Goal: Task Accomplishment & Management: Complete application form

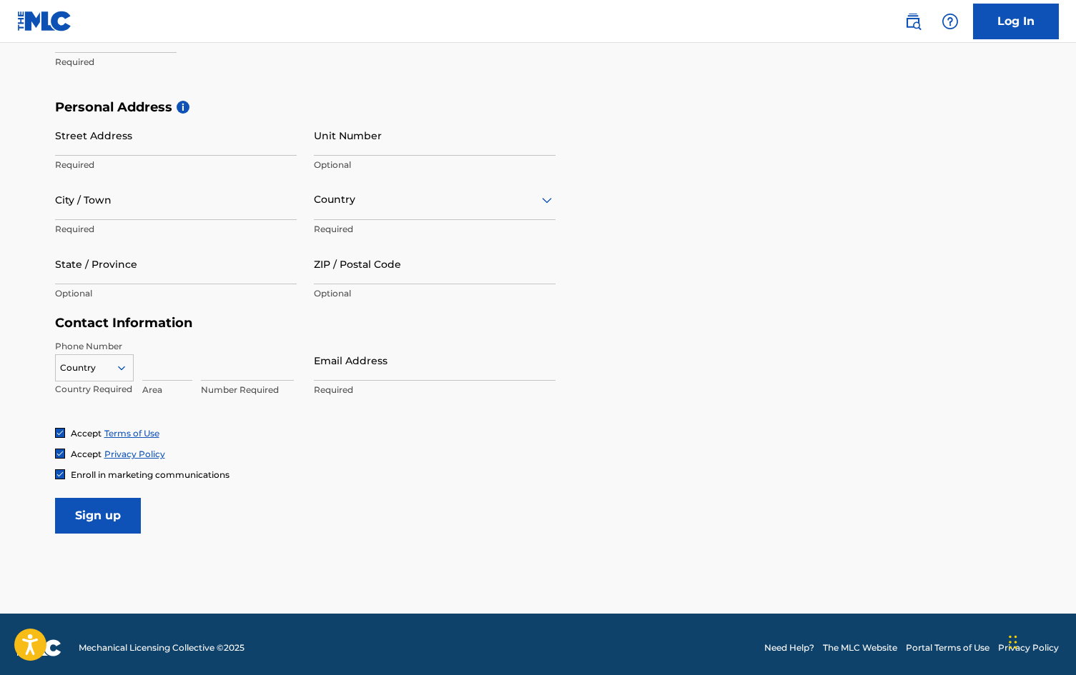
scroll to position [148, 0]
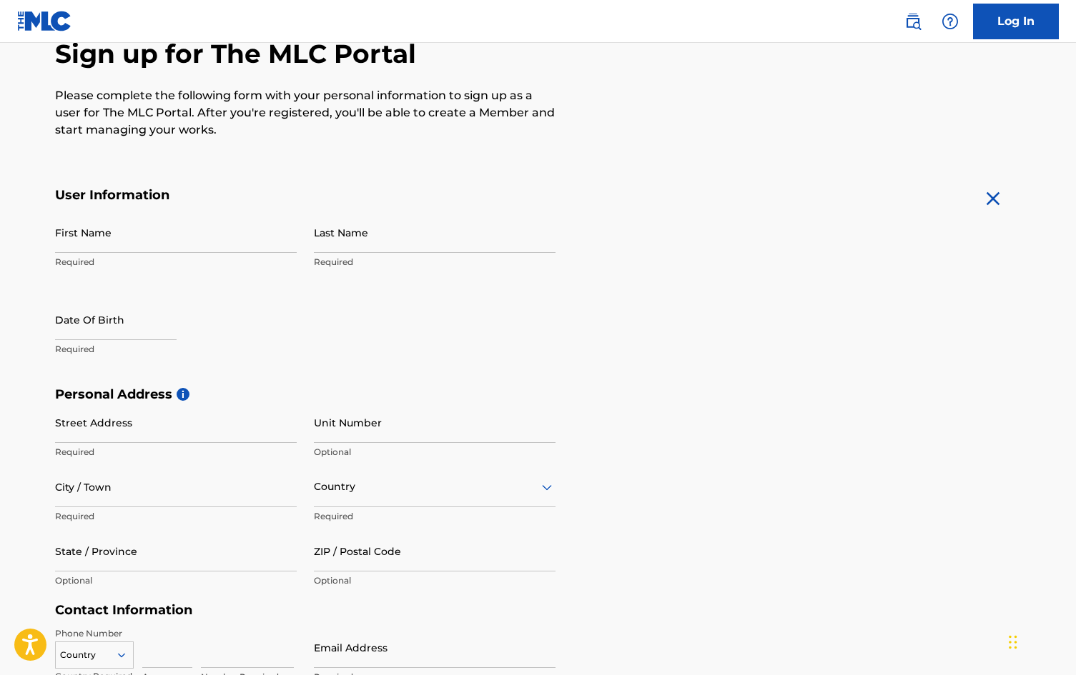
click at [226, 247] on input "First Name" at bounding box center [176, 232] width 242 height 41
click at [60, 243] on input "nicholas" at bounding box center [176, 232] width 242 height 41
type input "Nicholas"
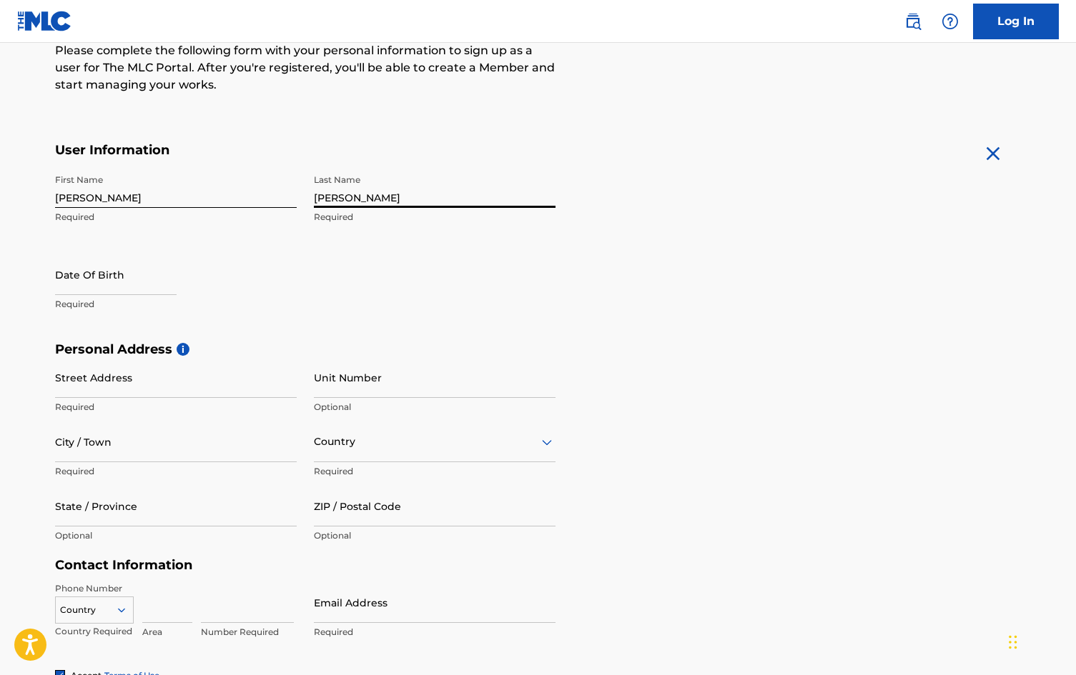
scroll to position [197, 0]
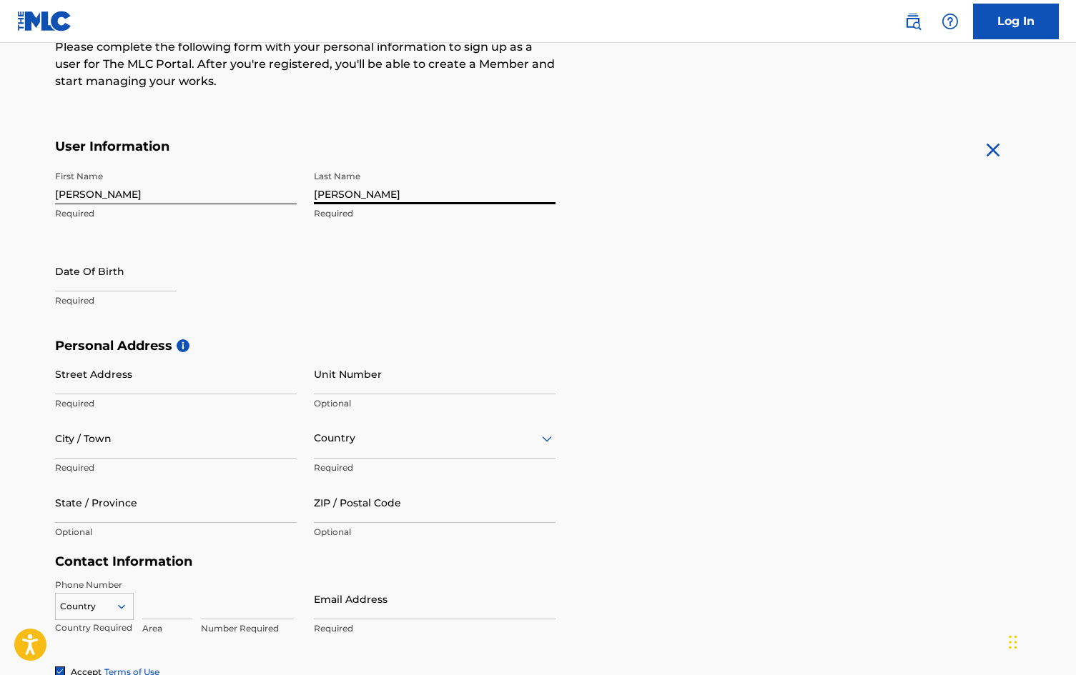
type input "Seaman"
select select "7"
select select "2025"
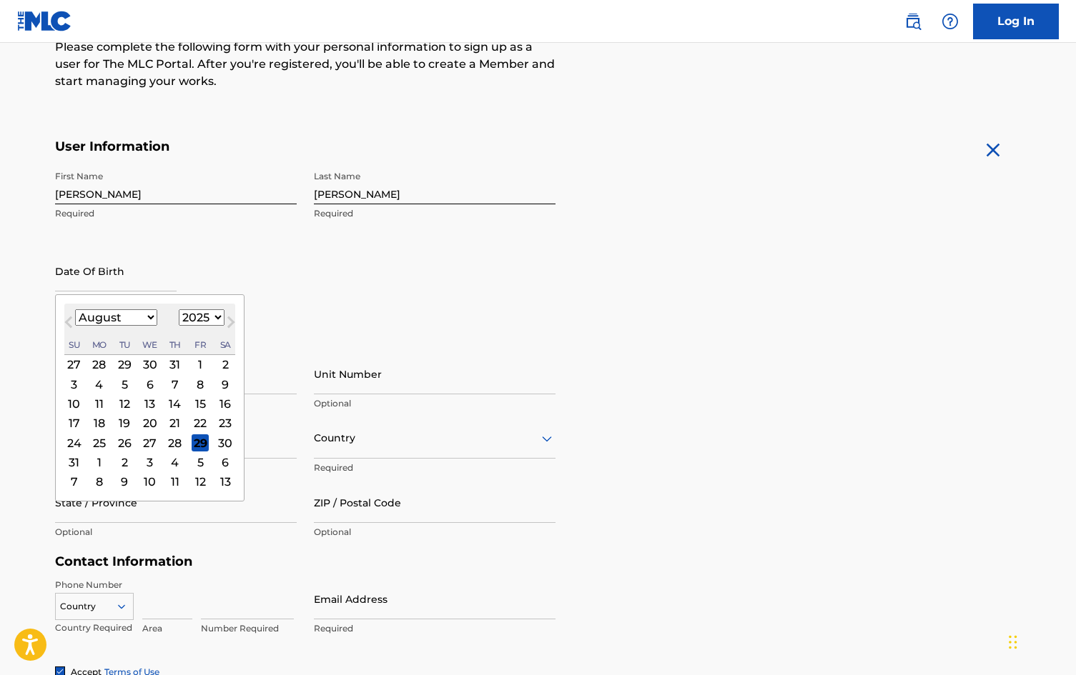
select select "9"
click at [68, 406] on div "12" at bounding box center [73, 403] width 17 height 17
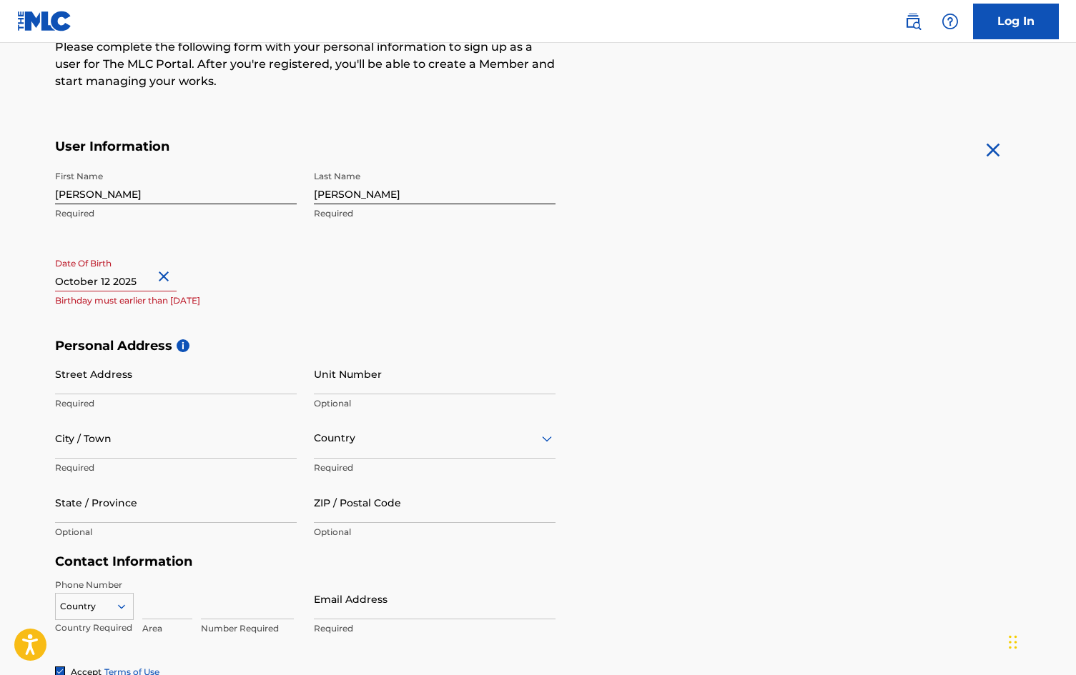
select select "9"
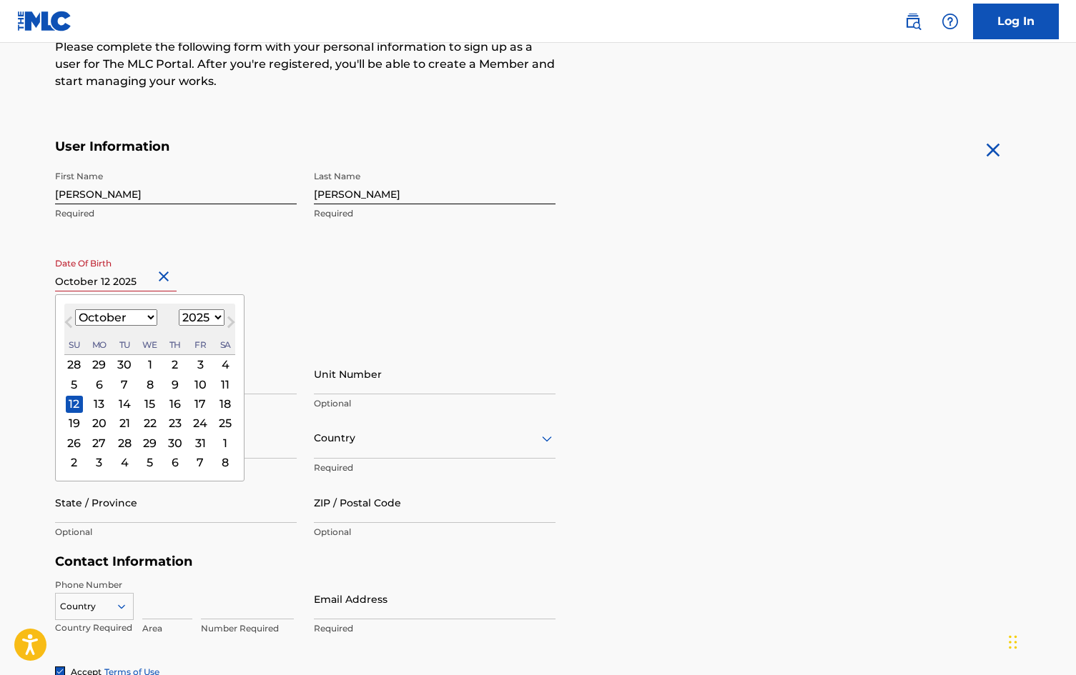
click at [142, 281] on input "text" at bounding box center [115, 271] width 121 height 41
click at [179, 309] on div "1899 1900 1901 1902 1903 1904 1905 1906 1907 1908 1909 1910 1911 1912 1913 1914…" at bounding box center [202, 317] width 46 height 17
select select "2006"
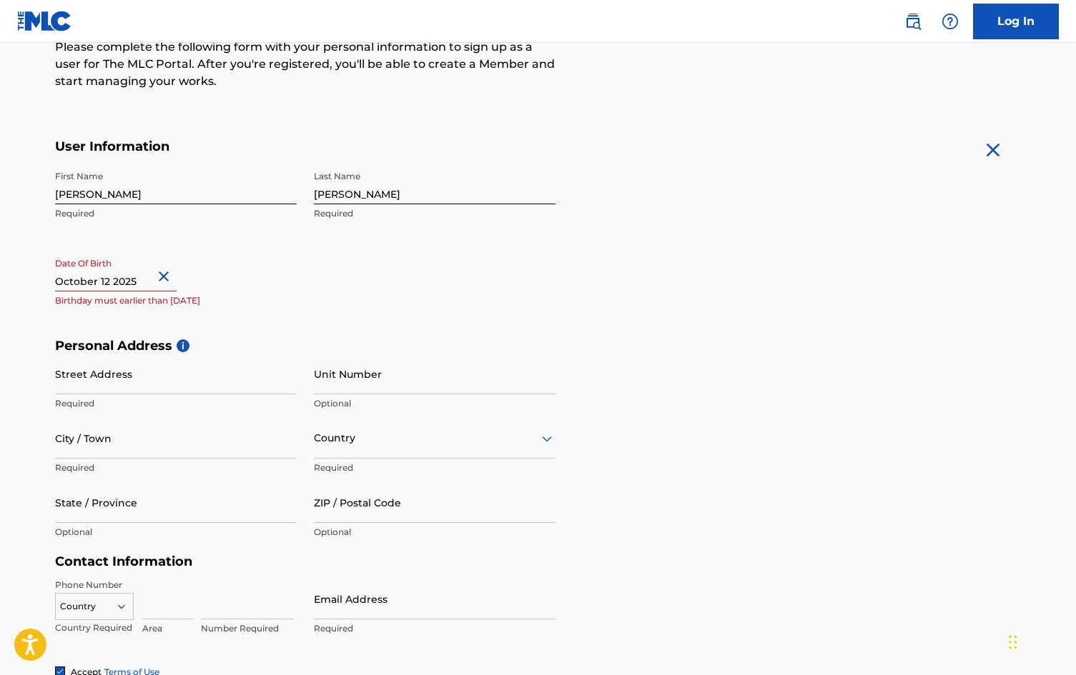
click at [276, 267] on div "Date Of Birth Birthday must earlier than today" at bounding box center [176, 283] width 242 height 64
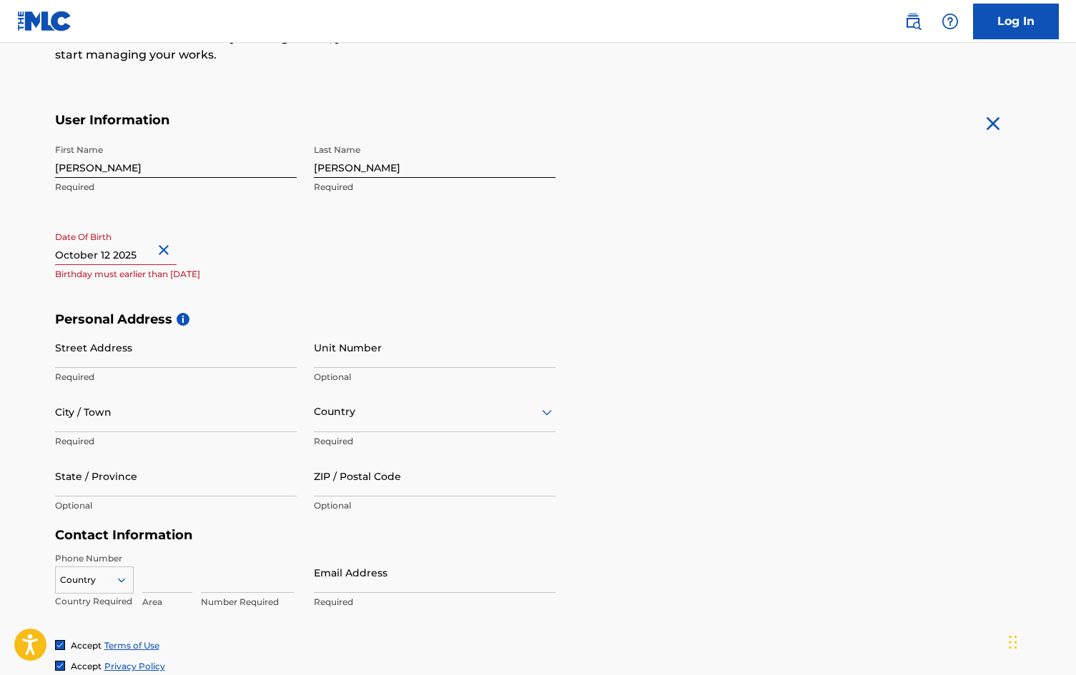
scroll to position [231, 0]
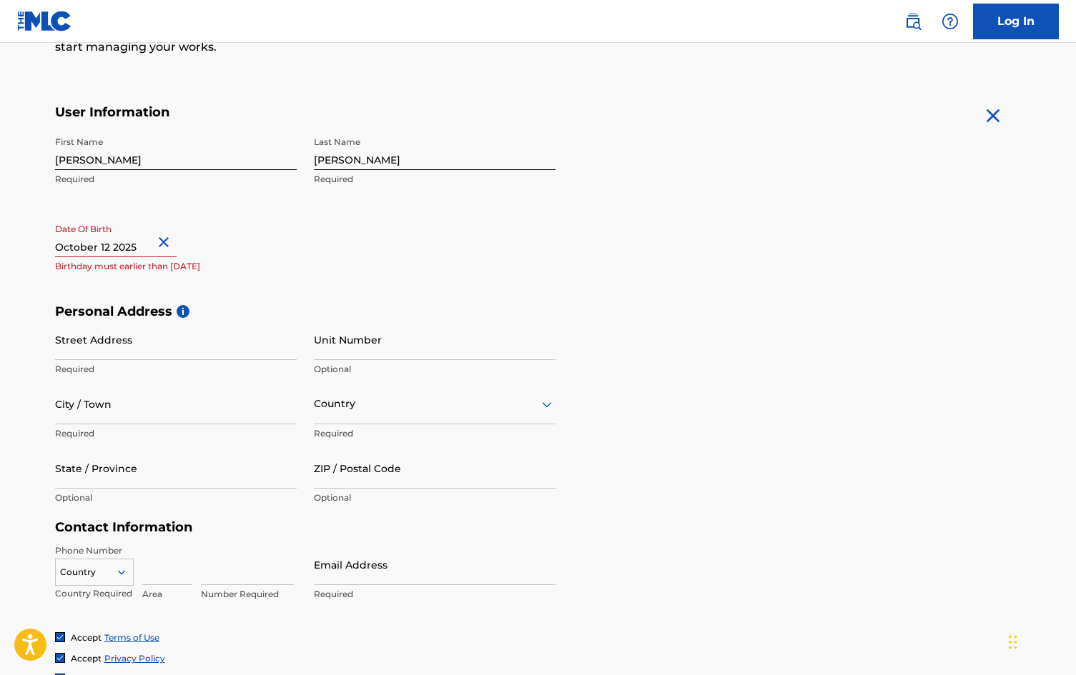
select select "9"
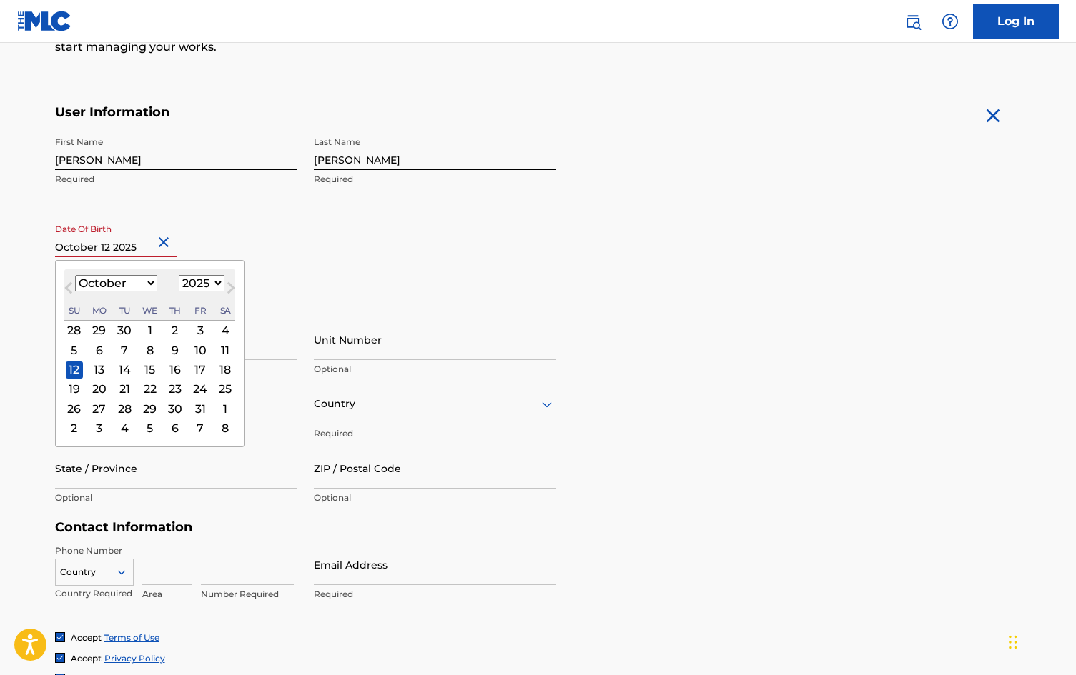
click at [143, 246] on input "text" at bounding box center [115, 237] width 121 height 41
select select "2006"
click at [167, 354] on div "12" at bounding box center [174, 350] width 17 height 17
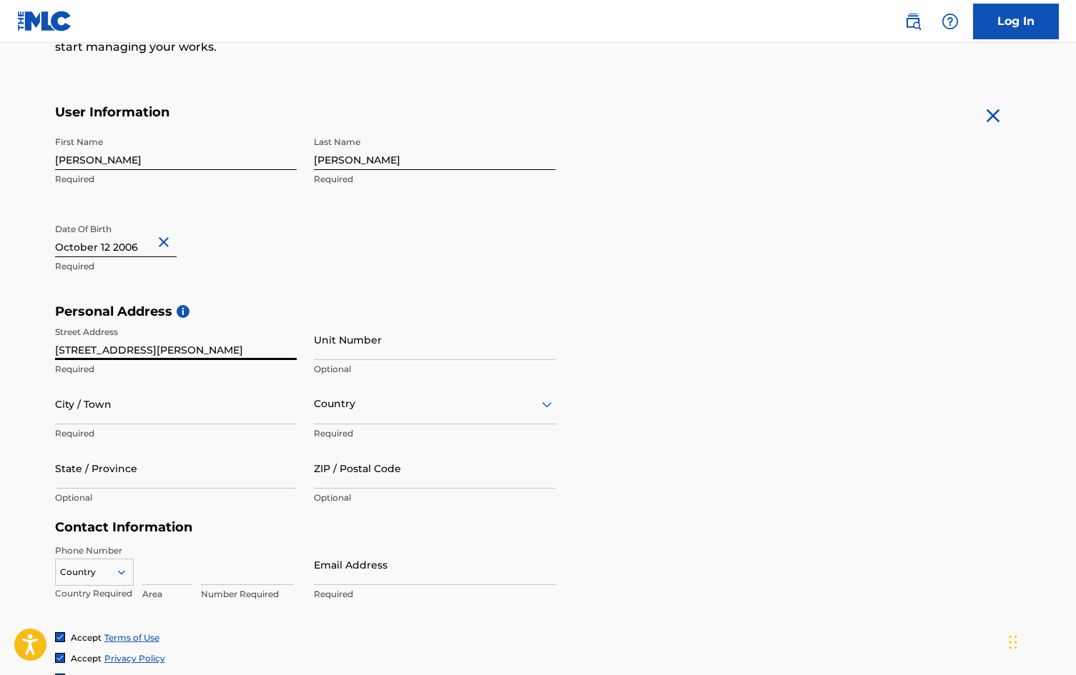
type input "26 hope lane"
type input "long branch"
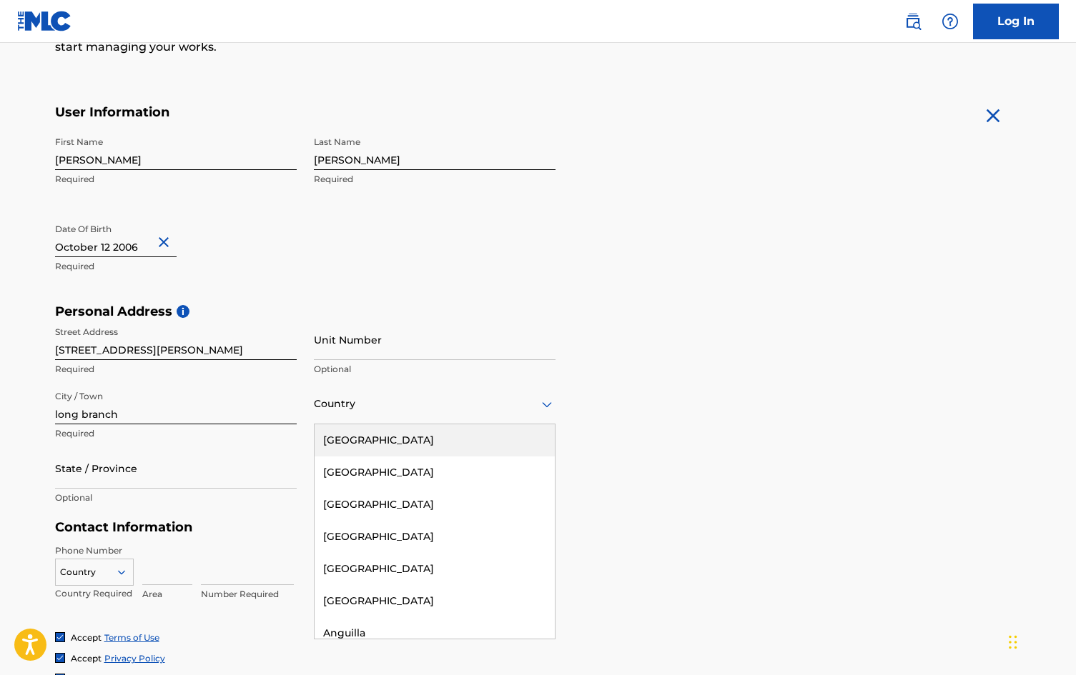
click at [340, 405] on div at bounding box center [435, 404] width 242 height 18
click at [359, 437] on div "United States" at bounding box center [434, 441] width 240 height 32
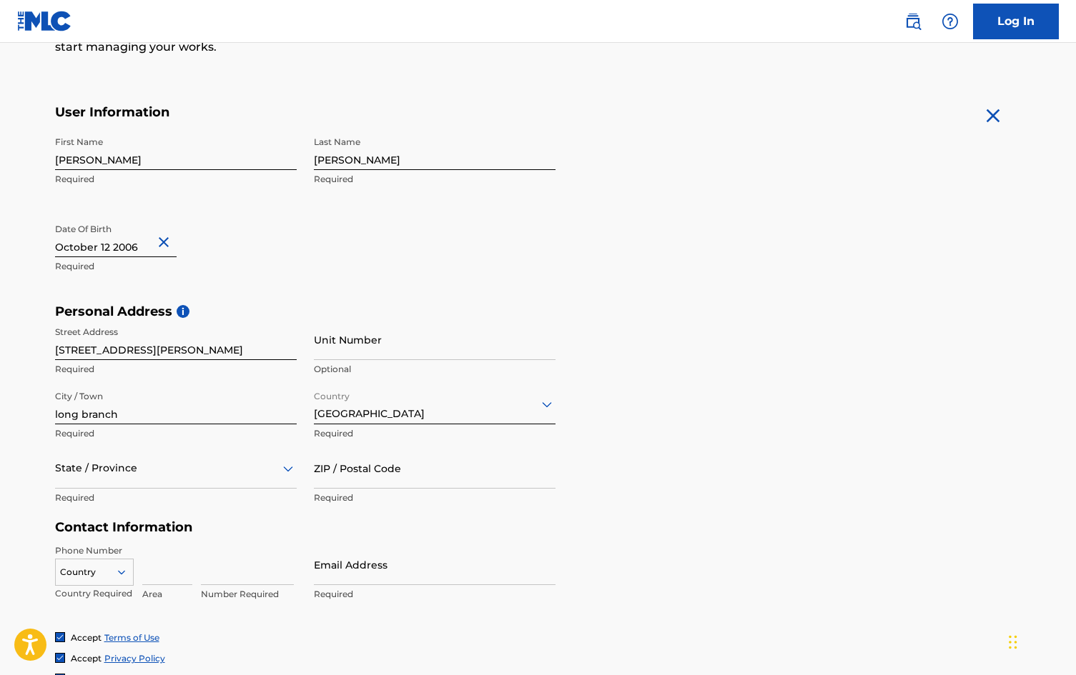
scroll to position [259, 0]
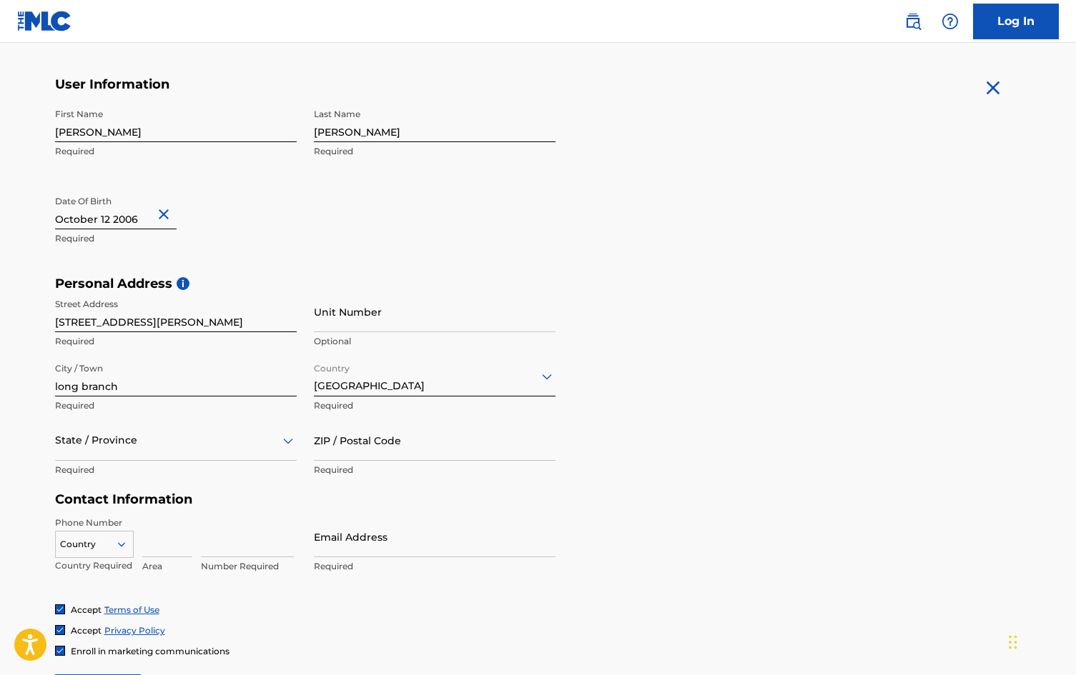
click at [194, 461] on div "State / Province" at bounding box center [176, 440] width 242 height 41
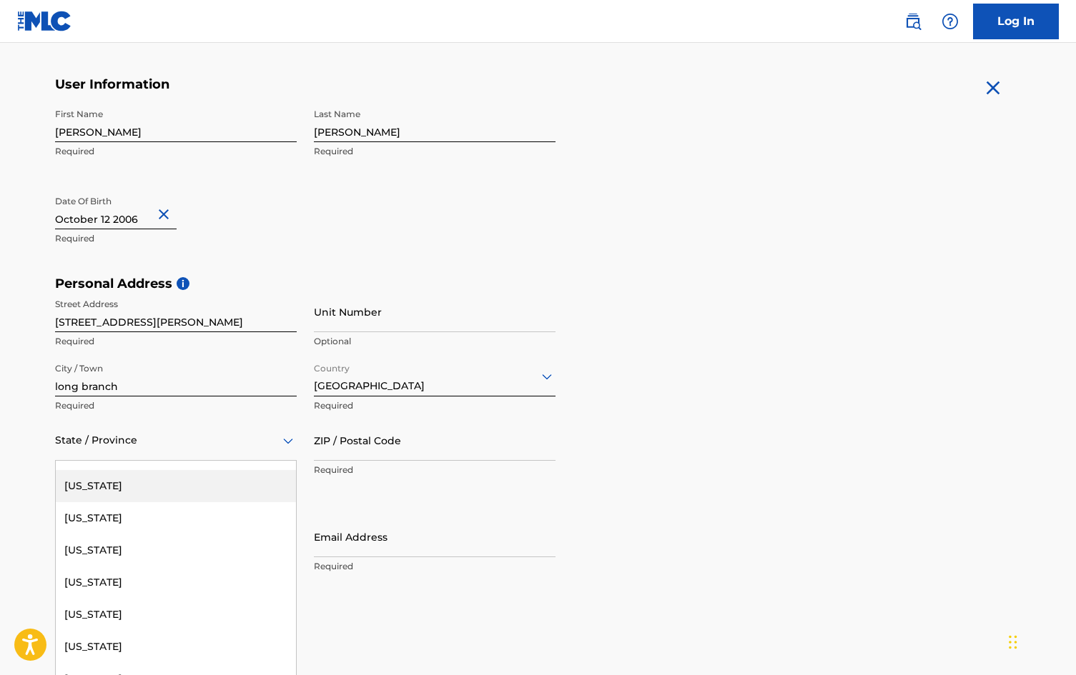
scroll to position [926, 0]
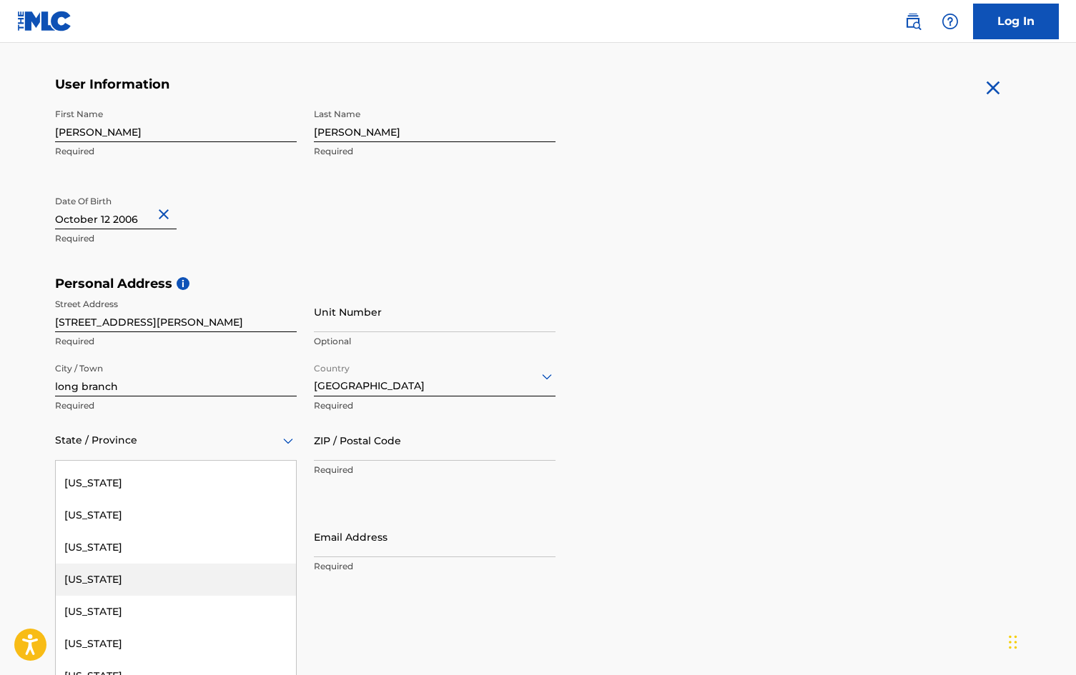
click at [123, 574] on div "New Jersey" at bounding box center [176, 580] width 240 height 32
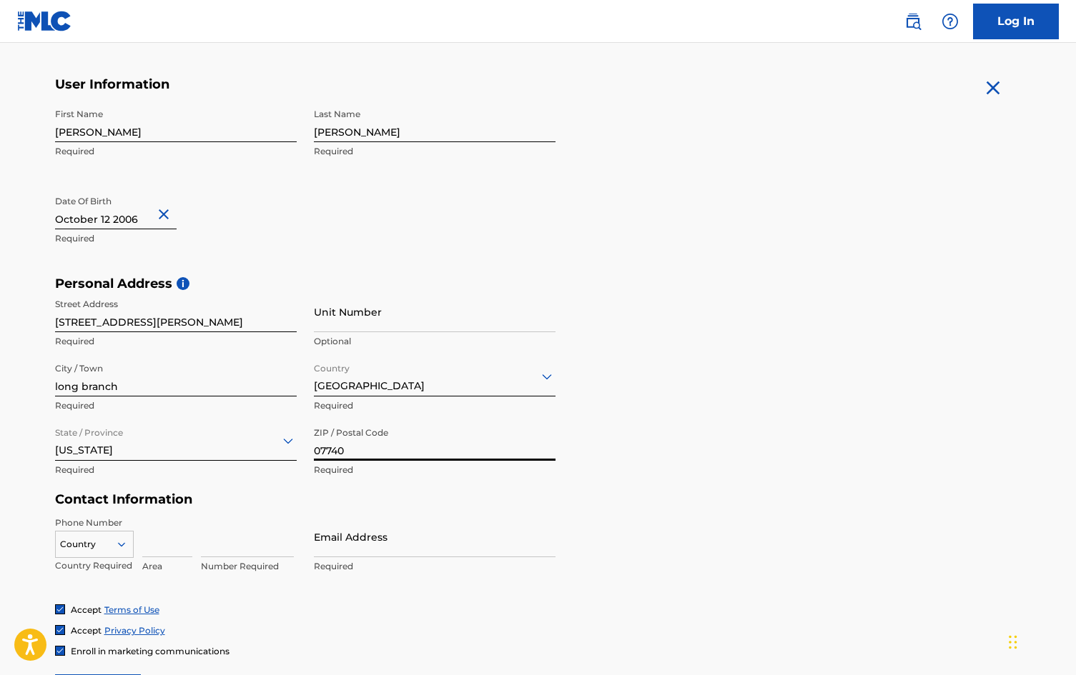
type input "07740"
click at [149, 553] on input at bounding box center [167, 537] width 50 height 41
type input "8452457964"
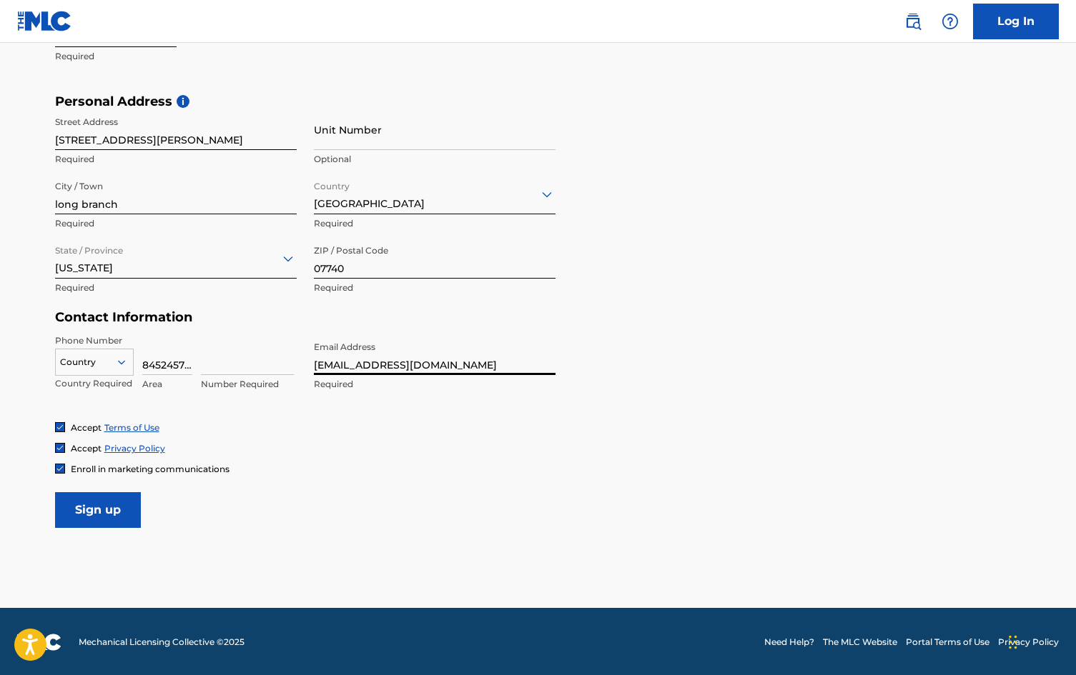
type input "[EMAIL_ADDRESS][DOMAIN_NAME]"
click at [124, 506] on input "Sign up" at bounding box center [98, 510] width 86 height 36
drag, startPoint x: 161, startPoint y: 363, endPoint x: 209, endPoint y: 368, distance: 48.9
click at [209, 366] on div "Country Required 8452457964 Area Value must contain only numbers" at bounding box center [176, 366] width 242 height 64
type input "845"
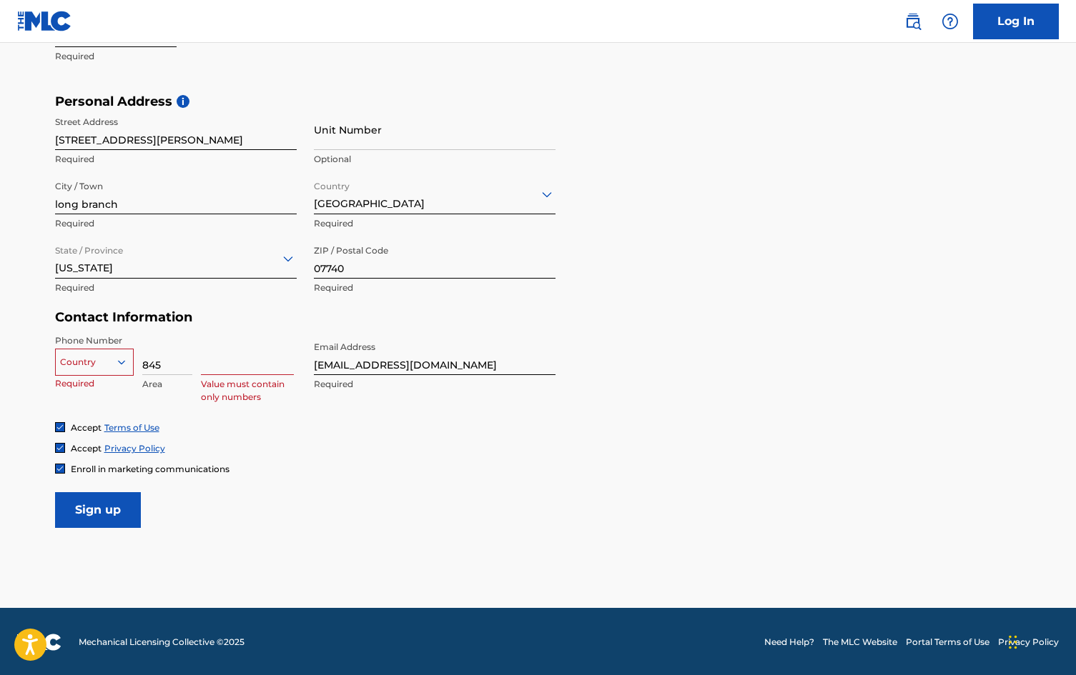
click at [204, 369] on input at bounding box center [247, 354] width 93 height 41
type input "2457964"
click at [352, 519] on form "User Information First Name Nicholas Required Last Name Seaman Required Date Of…" at bounding box center [538, 211] width 966 height 634
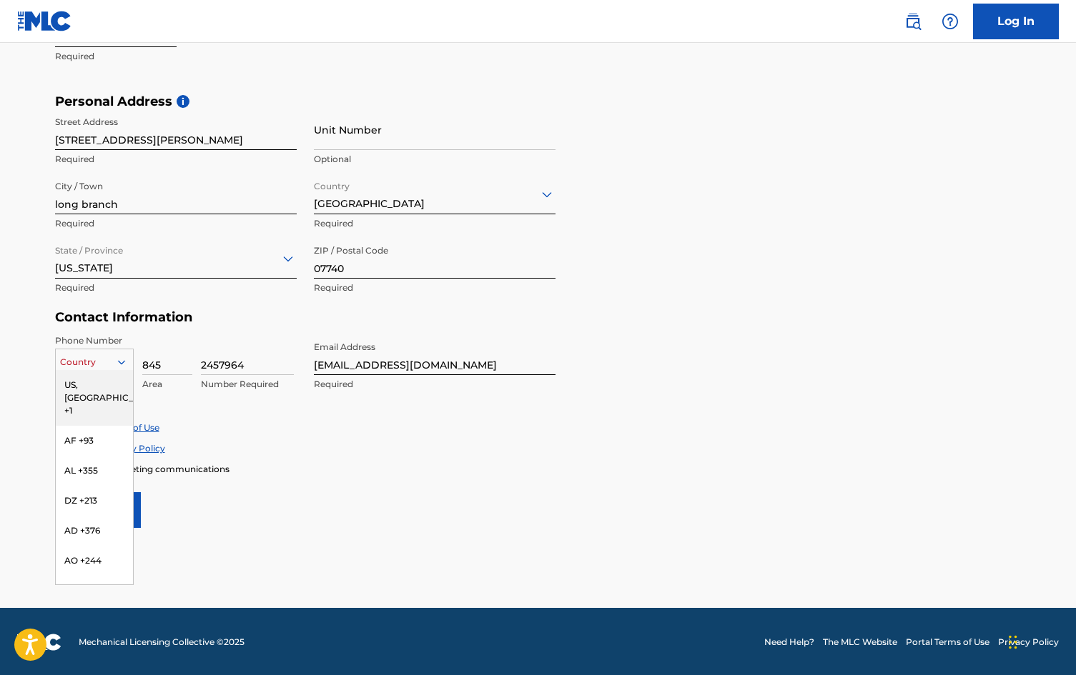
click at [89, 366] on div at bounding box center [94, 362] width 77 height 16
click at [74, 395] on div "US, [GEOGRAPHIC_DATA] +1" at bounding box center [94, 398] width 77 height 56
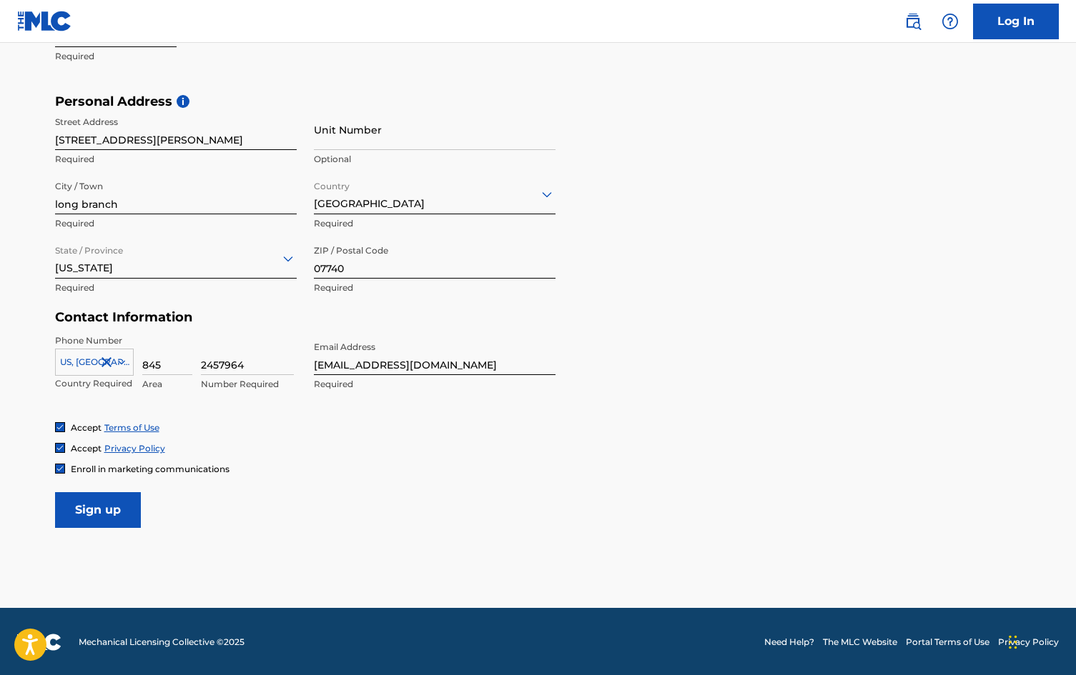
click at [248, 452] on div "Accept Privacy Policy" at bounding box center [538, 448] width 966 height 12
click at [121, 496] on input "Sign up" at bounding box center [98, 510] width 86 height 36
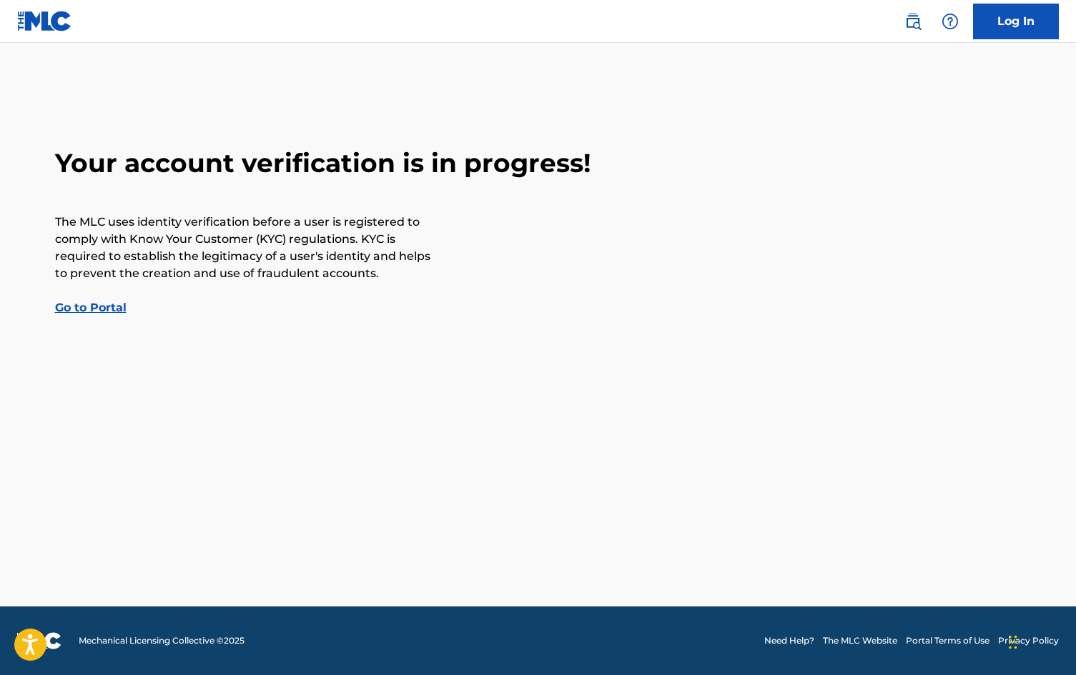
click at [79, 308] on link "Go to Portal" at bounding box center [90, 308] width 71 height 14
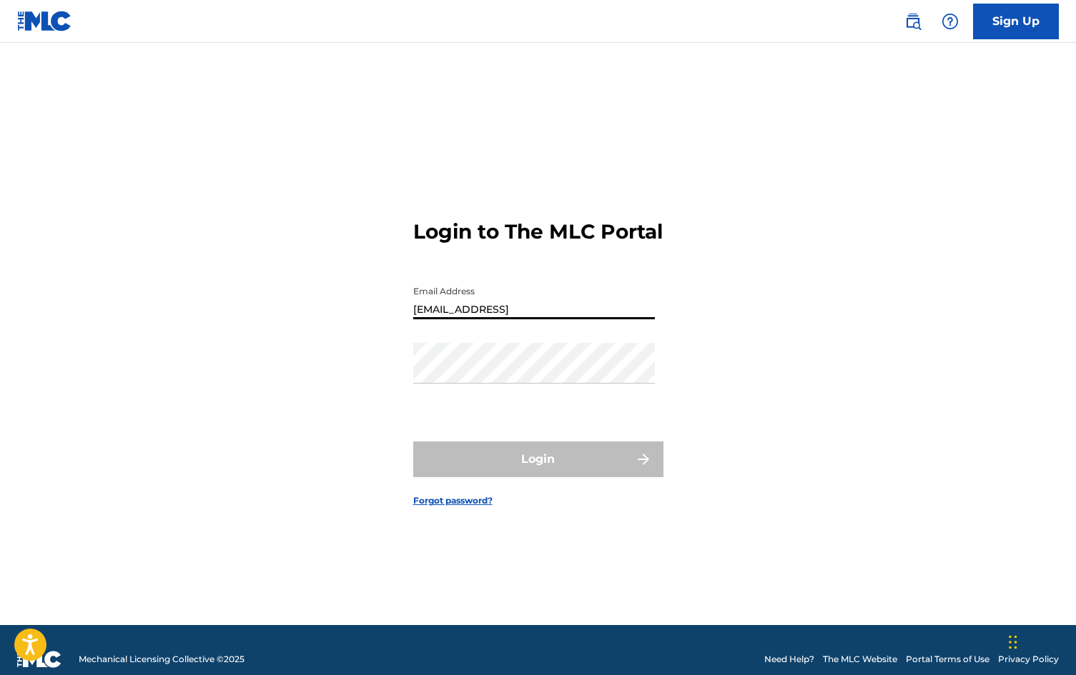
type input "shaqsnail@gmail"
click at [998, 6] on link "Sign Up" at bounding box center [1016, 22] width 86 height 36
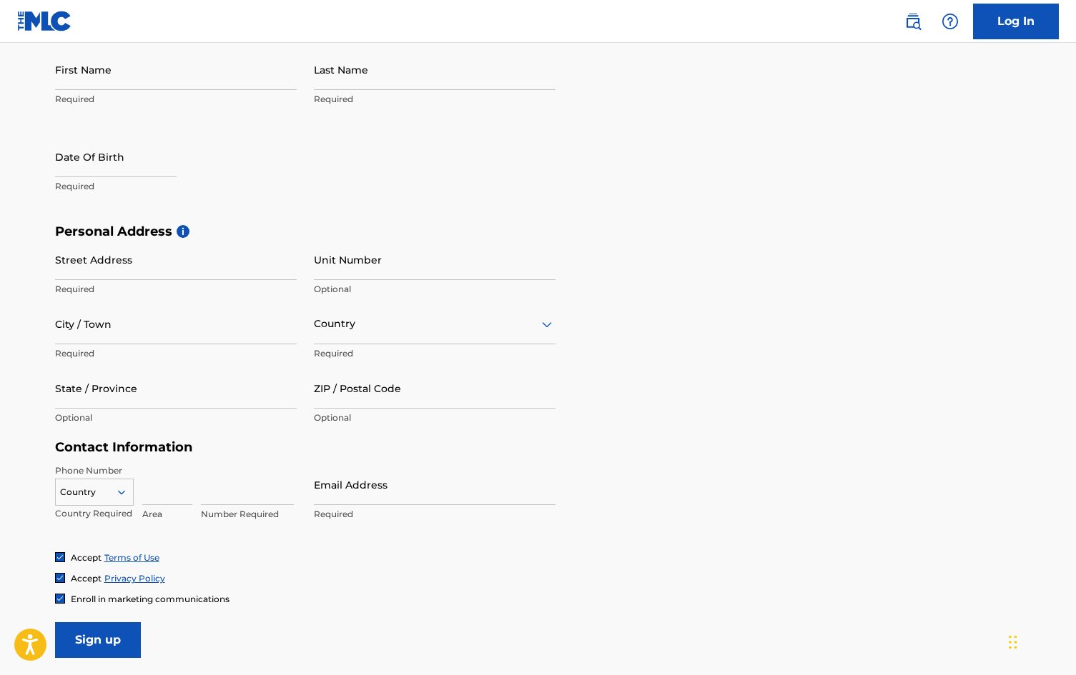
scroll to position [441, 0]
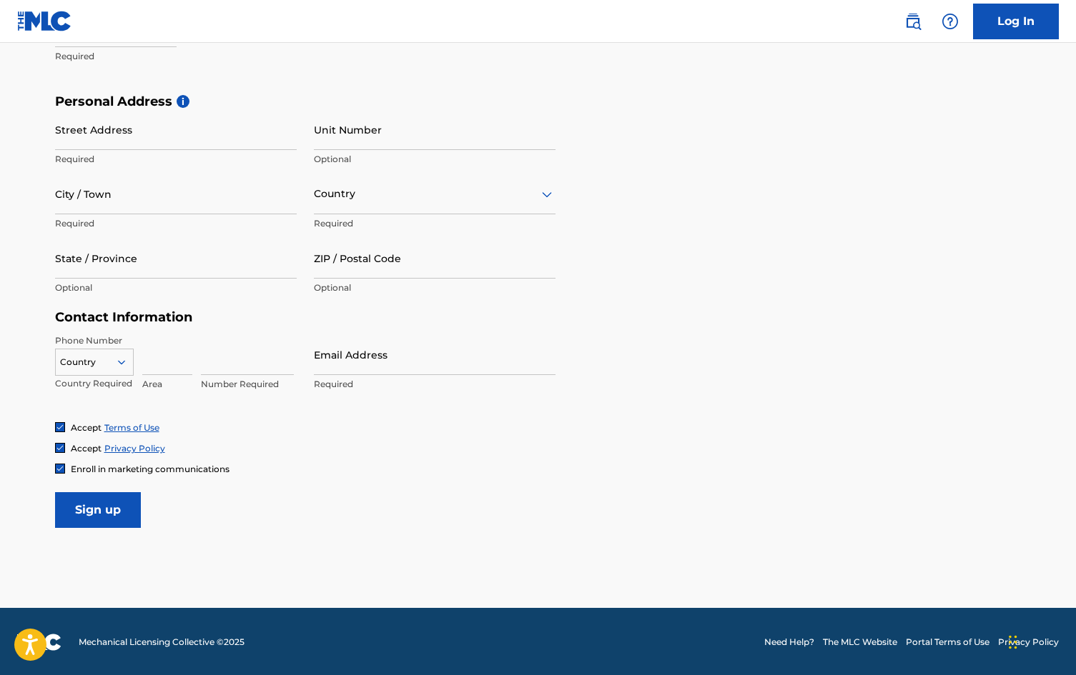
click at [1046, 35] on link "Log In" at bounding box center [1016, 22] width 86 height 36
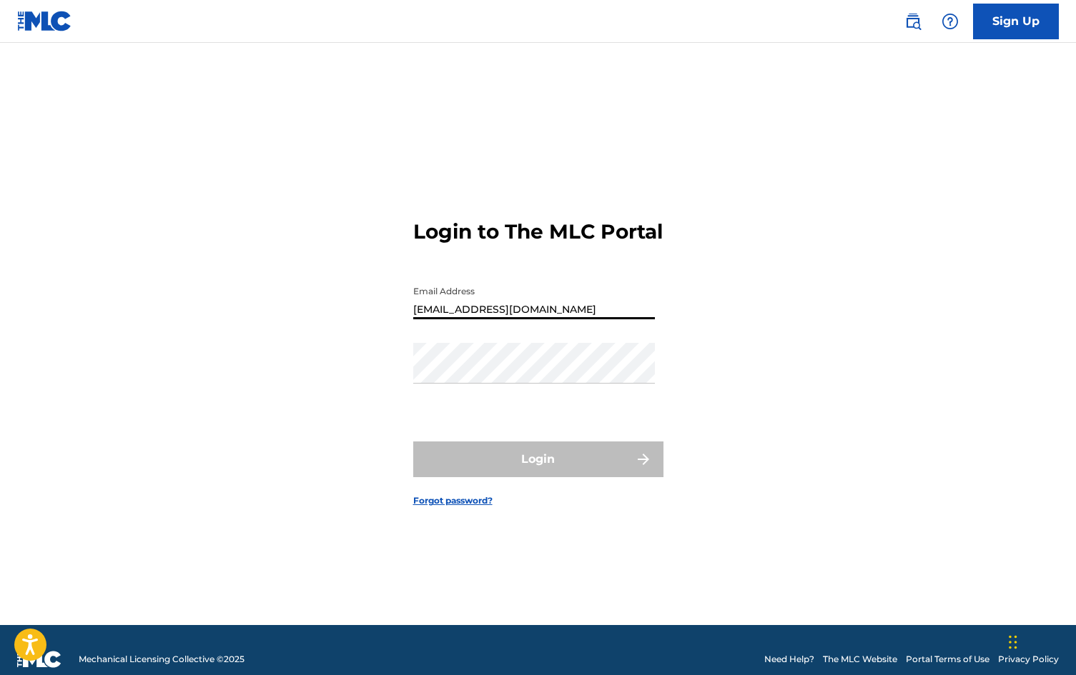
type input "[EMAIL_ADDRESS][DOMAIN_NAME]"
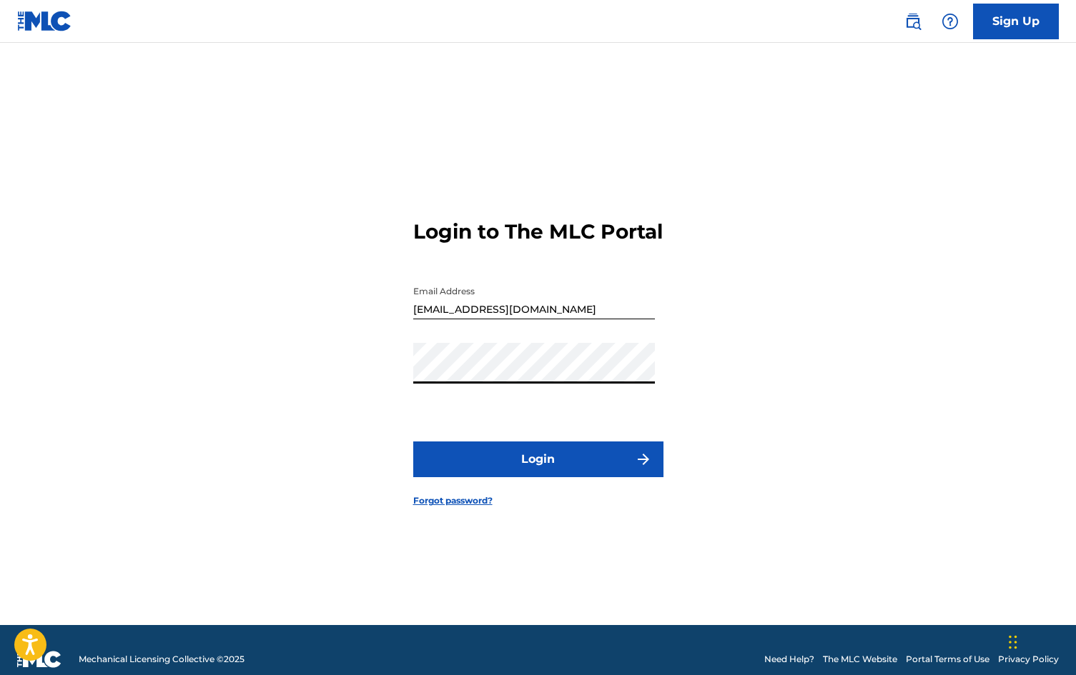
click at [612, 475] on button "Login" at bounding box center [538, 460] width 250 height 36
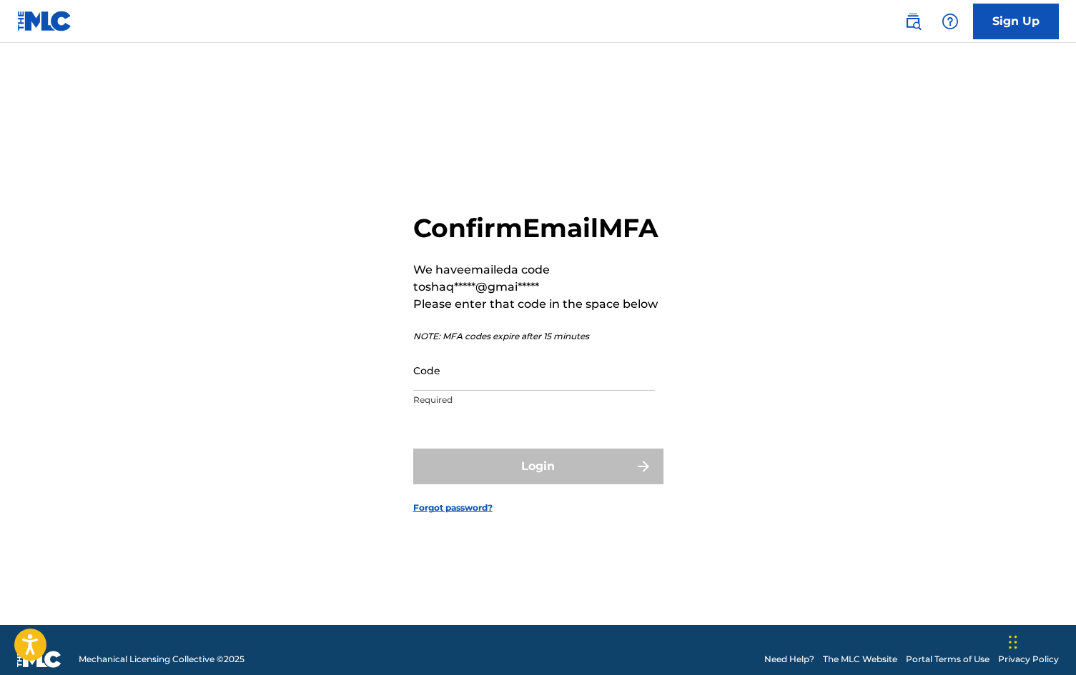
click at [479, 391] on input "Code" at bounding box center [534, 370] width 242 height 41
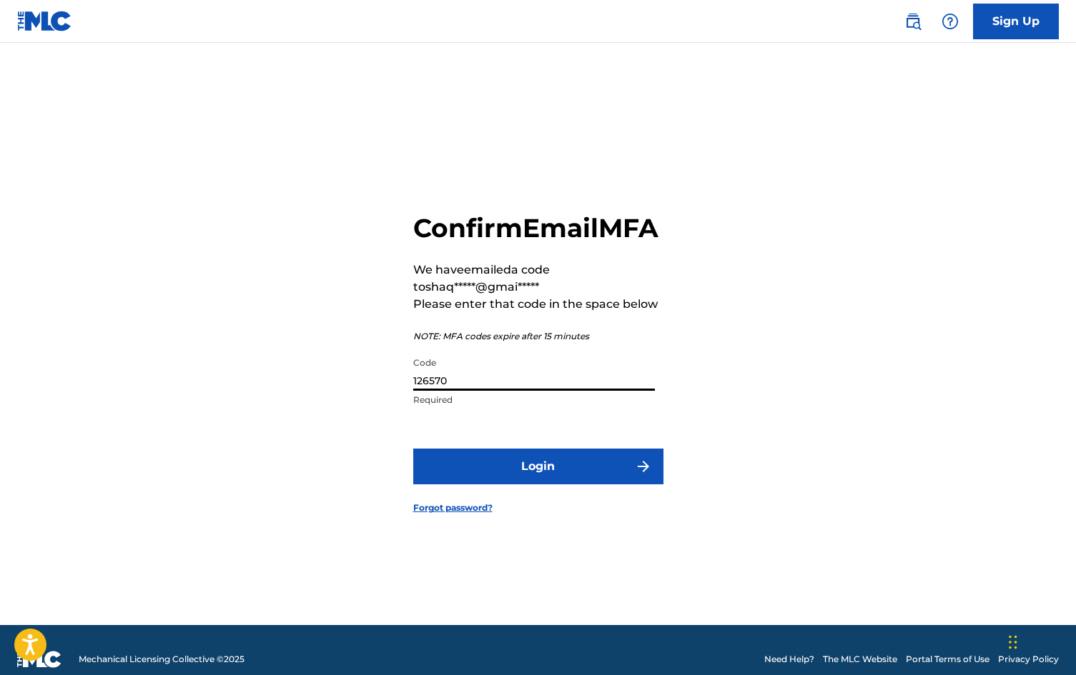
type input "126570"
click at [522, 485] on button "Login" at bounding box center [538, 467] width 250 height 36
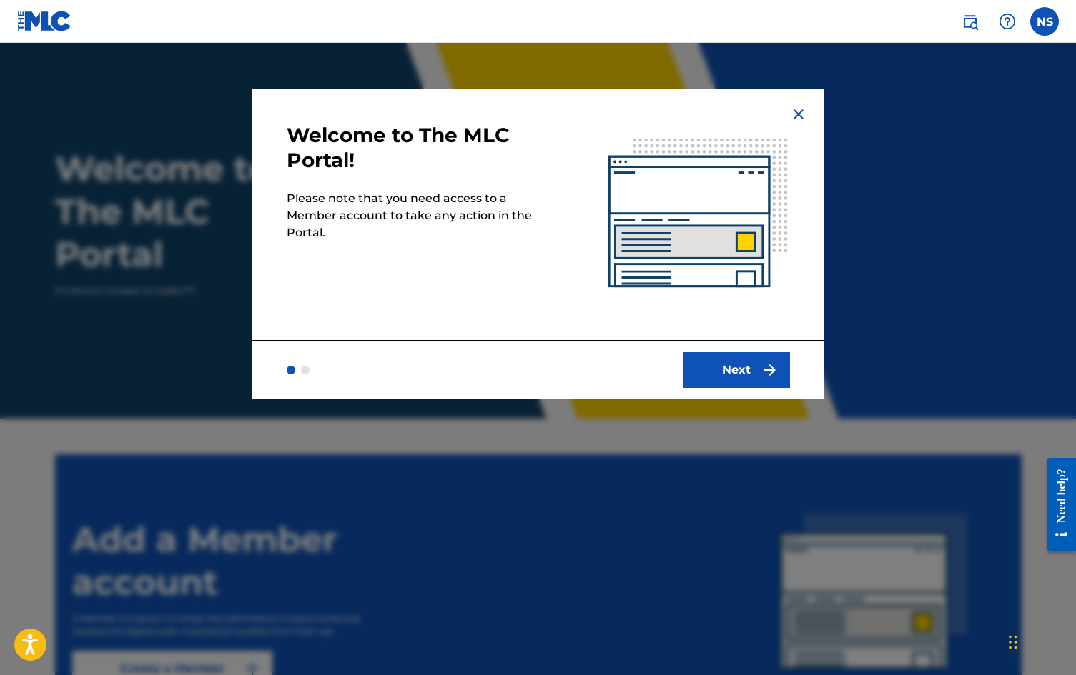
click at [768, 369] on img "submit" at bounding box center [769, 370] width 17 height 17
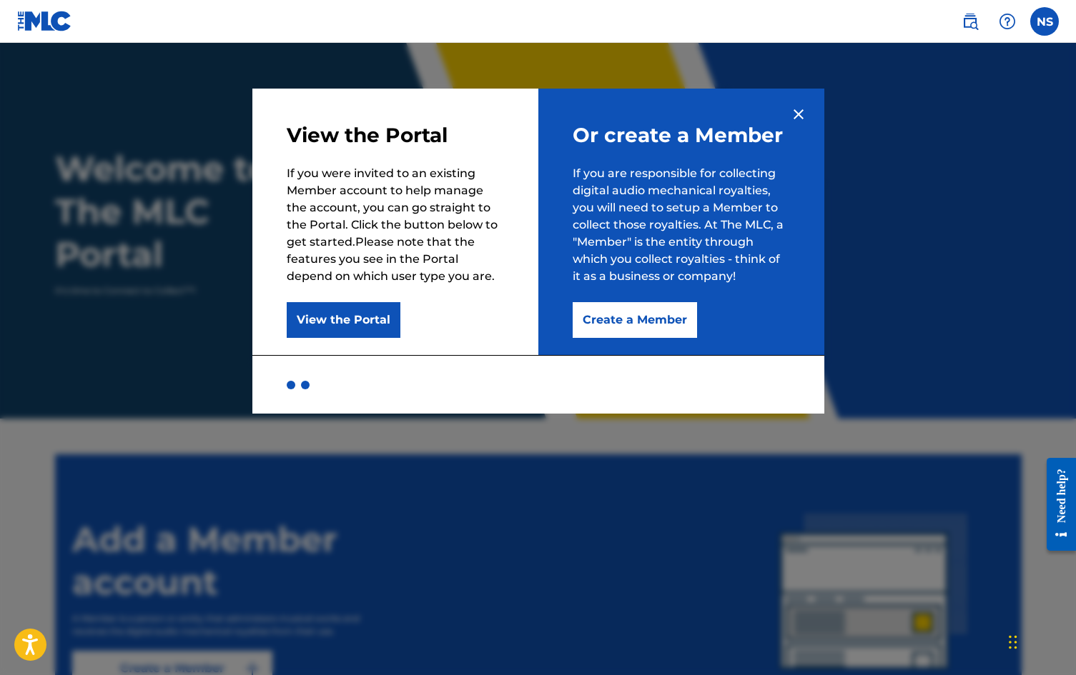
click at [340, 312] on button "View the Portal" at bounding box center [344, 320] width 114 height 36
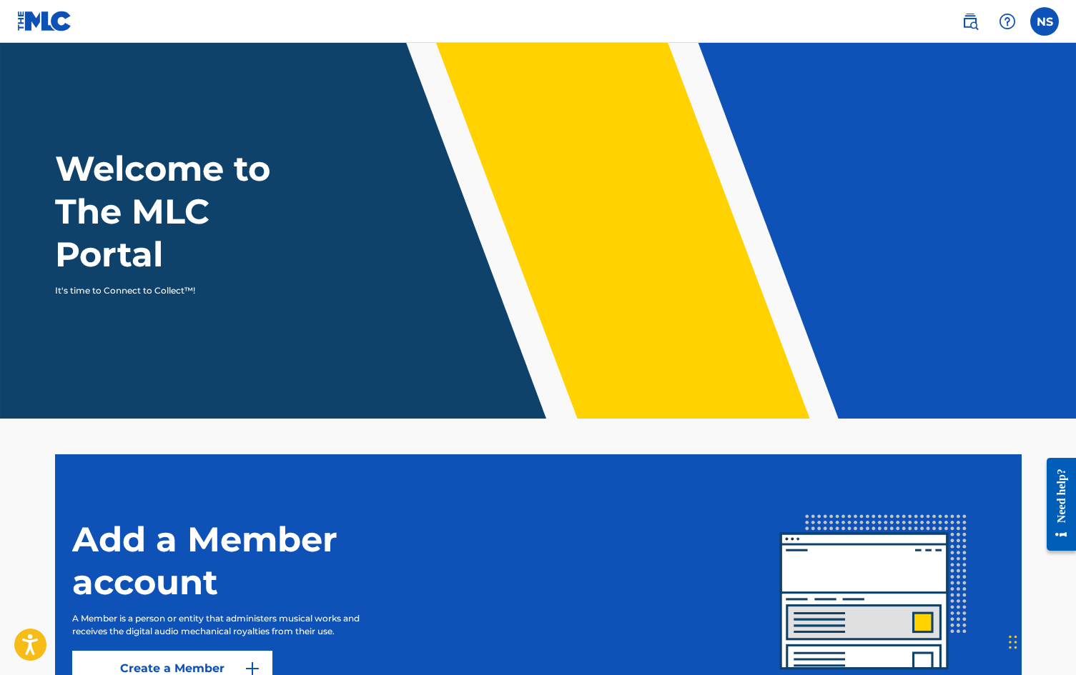
scroll to position [144, 0]
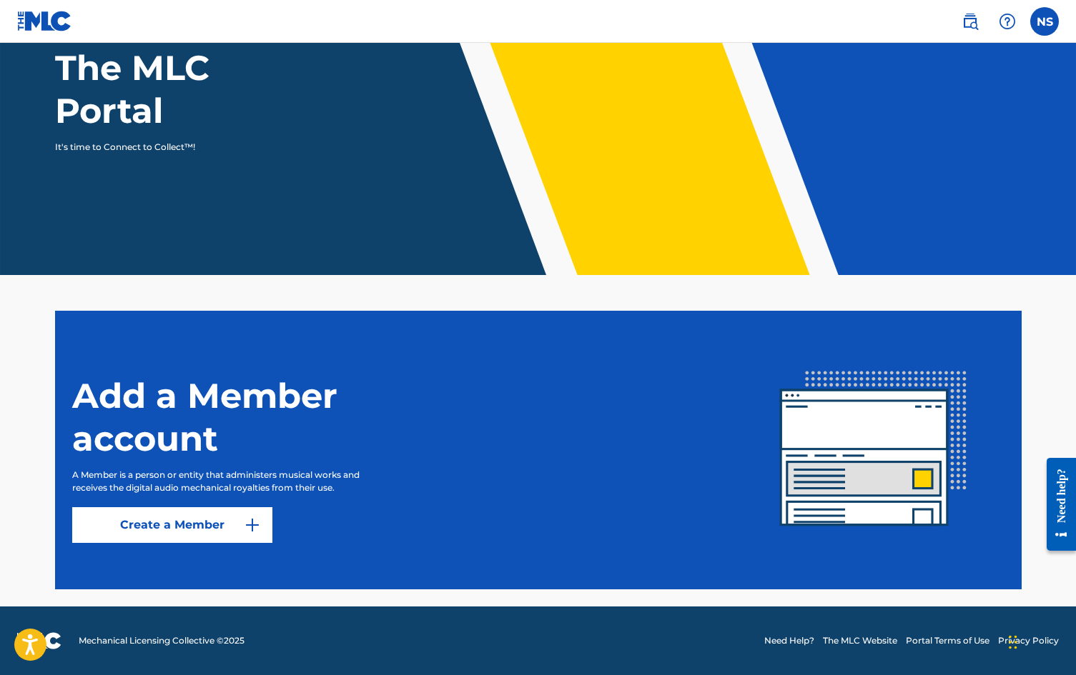
click at [139, 521] on link "Create a Member" at bounding box center [172, 525] width 200 height 36
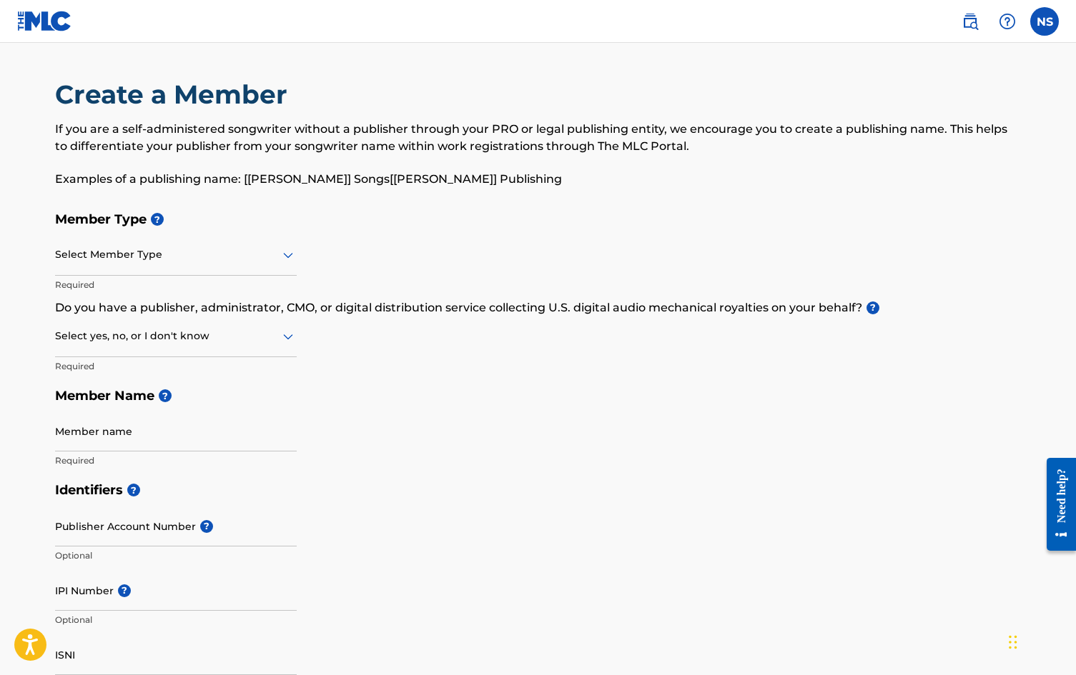
click at [105, 250] on div at bounding box center [176, 255] width 242 height 18
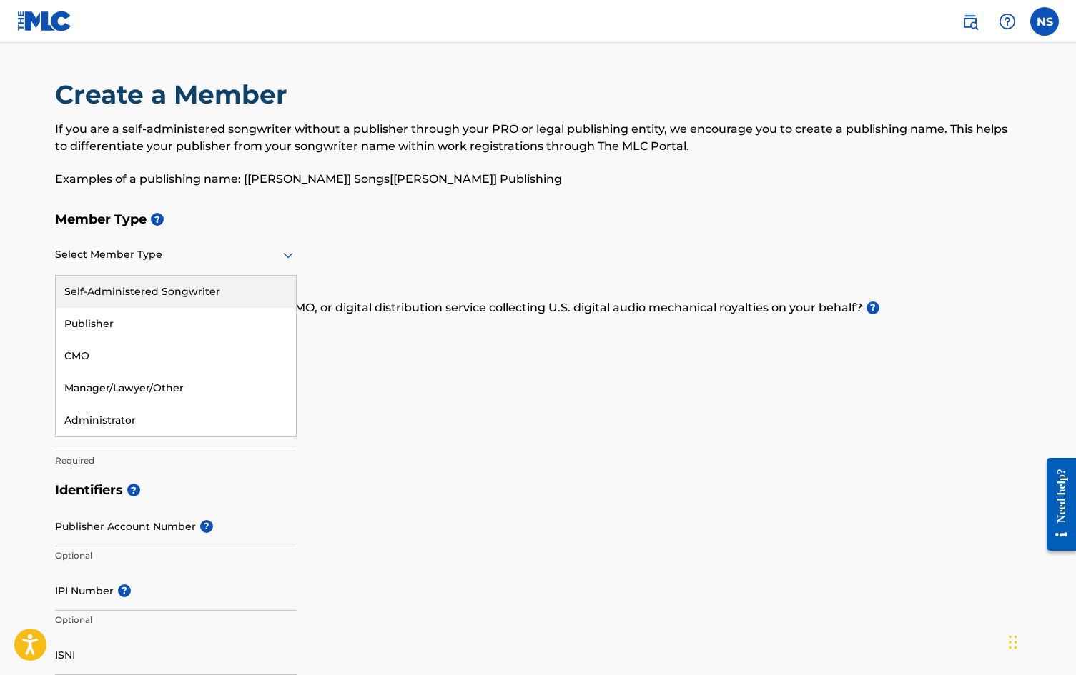
click at [130, 283] on div "Self-Administered Songwriter" at bounding box center [176, 292] width 240 height 32
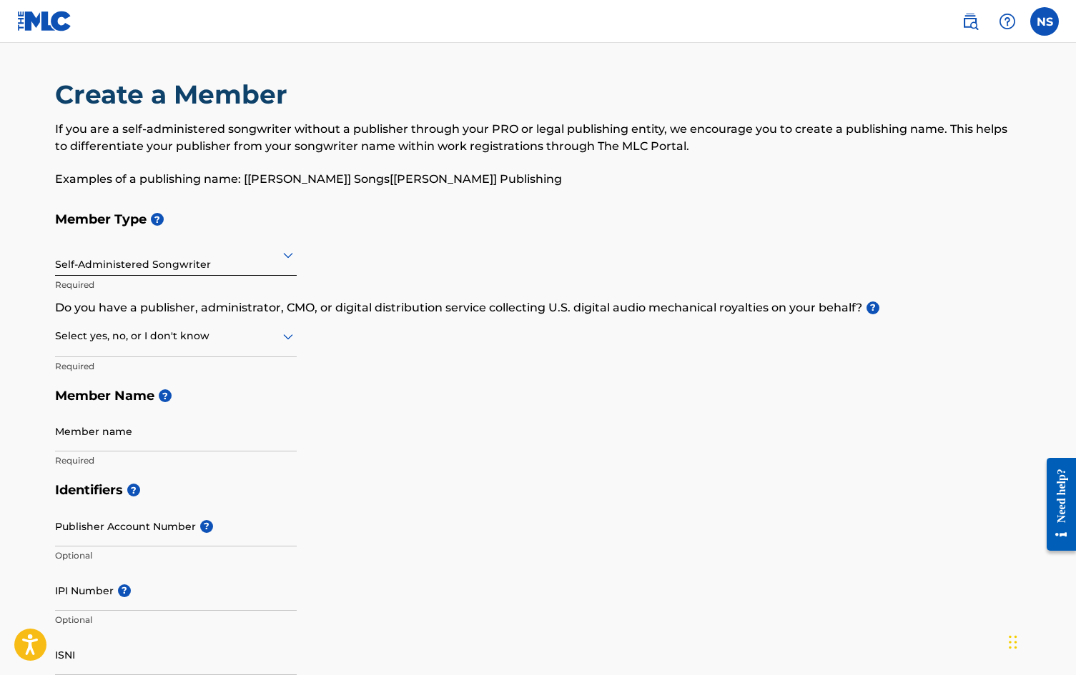
click at [107, 344] on div at bounding box center [176, 336] width 242 height 18
click at [111, 377] on div "Yes" at bounding box center [176, 373] width 240 height 32
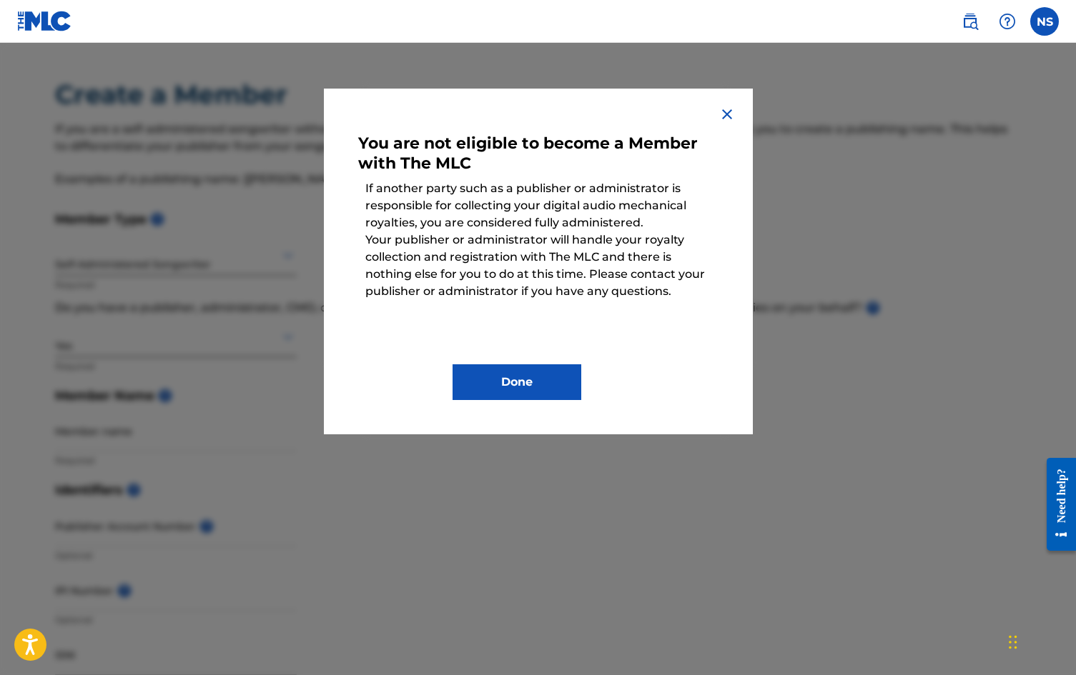
click at [729, 111] on img at bounding box center [726, 114] width 17 height 17
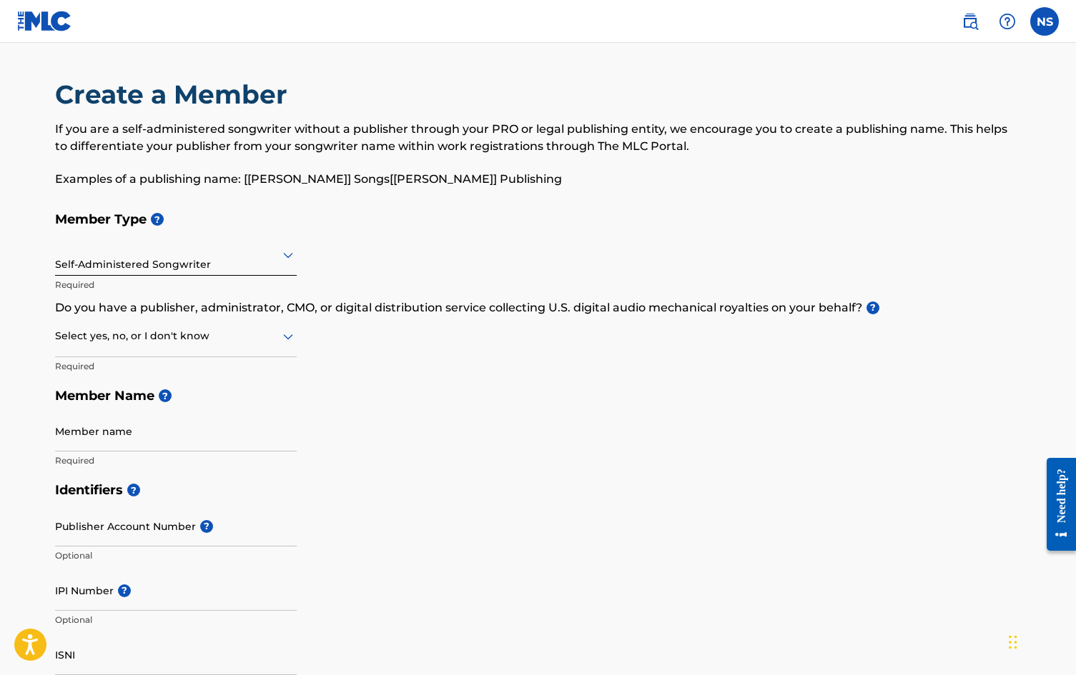
click at [153, 343] on div at bounding box center [176, 336] width 242 height 18
click at [115, 399] on div "No" at bounding box center [176, 406] width 240 height 32
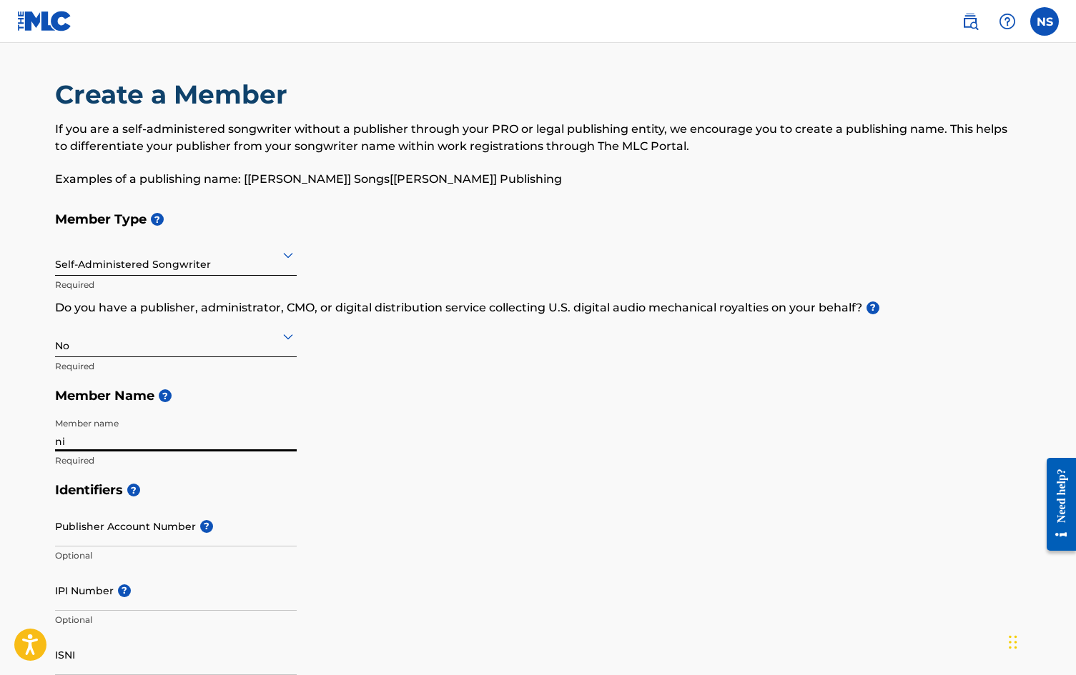
type input "n"
type input "Nicholas D Seaman Music 11"
click at [375, 538] on div "Identifiers ? Publisher Account Number ? Optional IPI Number ? Optional ISNI Op…" at bounding box center [538, 587] width 966 height 224
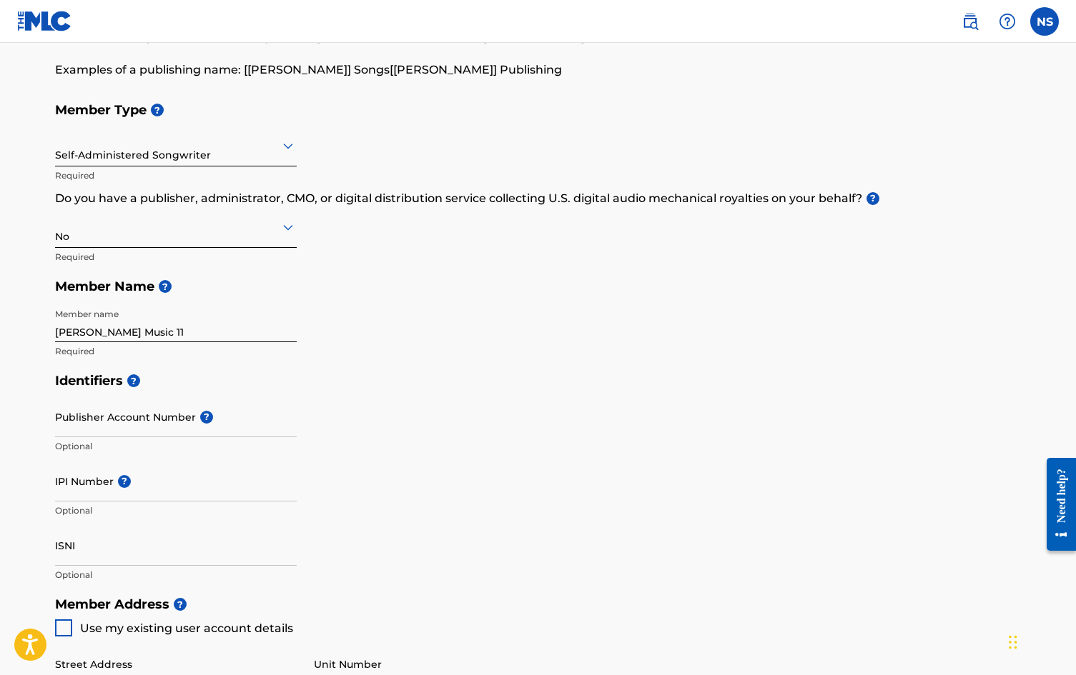
scroll to position [216, 0]
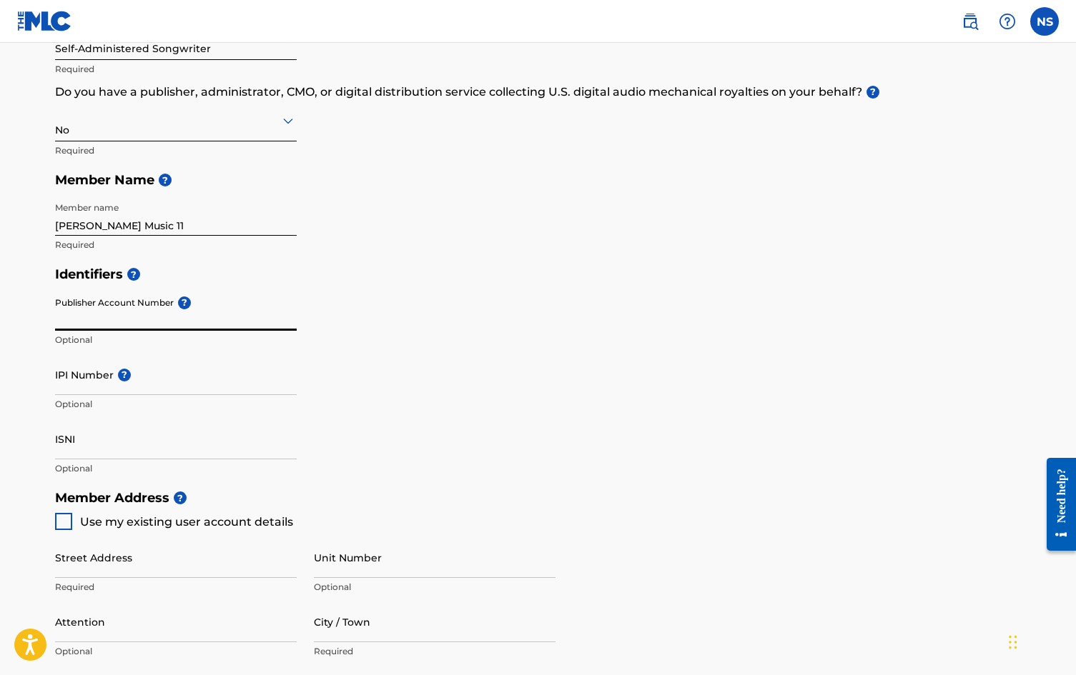
click at [64, 317] on input "Publisher Account Number ?" at bounding box center [176, 310] width 242 height 41
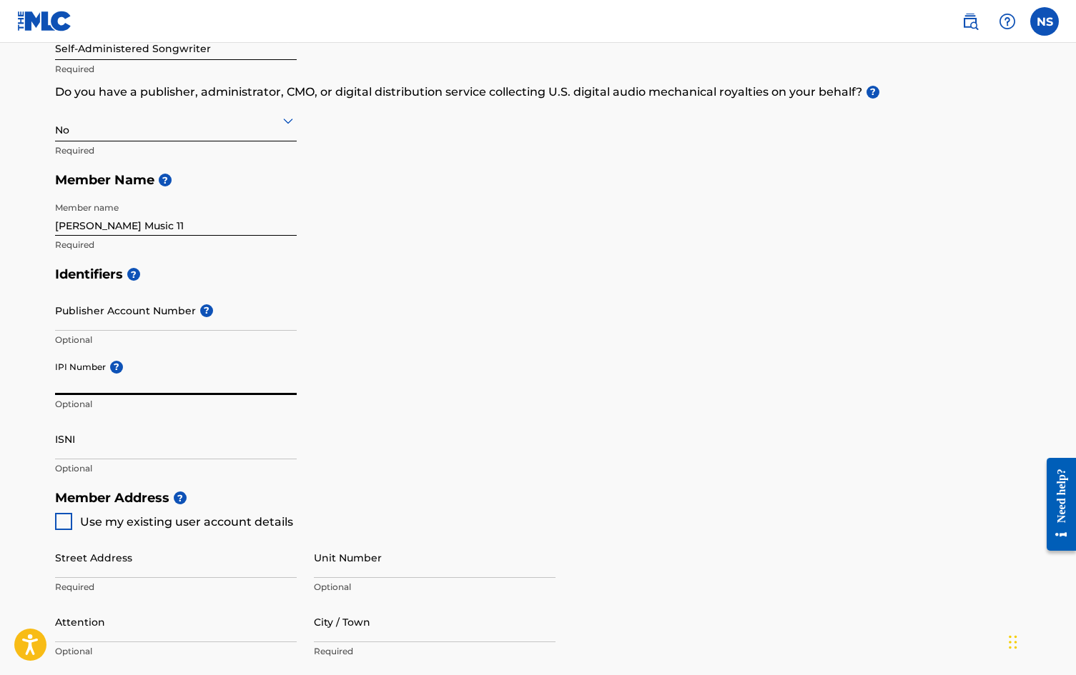
click at [88, 382] on input "IPI Number ?" at bounding box center [176, 374] width 242 height 41
paste input "1309560752"
type input "1309560752"
click at [226, 452] on input "ISNI" at bounding box center [176, 439] width 242 height 41
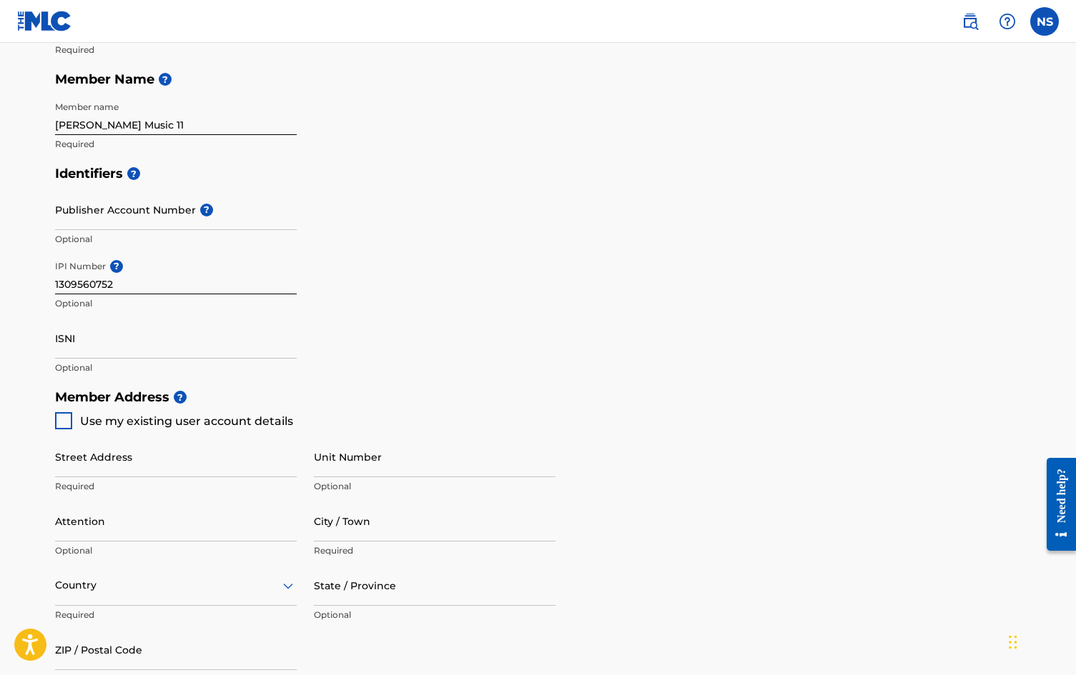
click at [92, 422] on span "Use my existing user account details" at bounding box center [186, 422] width 213 height 14
type input "26 hope lane"
type input "long branch"
type input "07740"
type input "845"
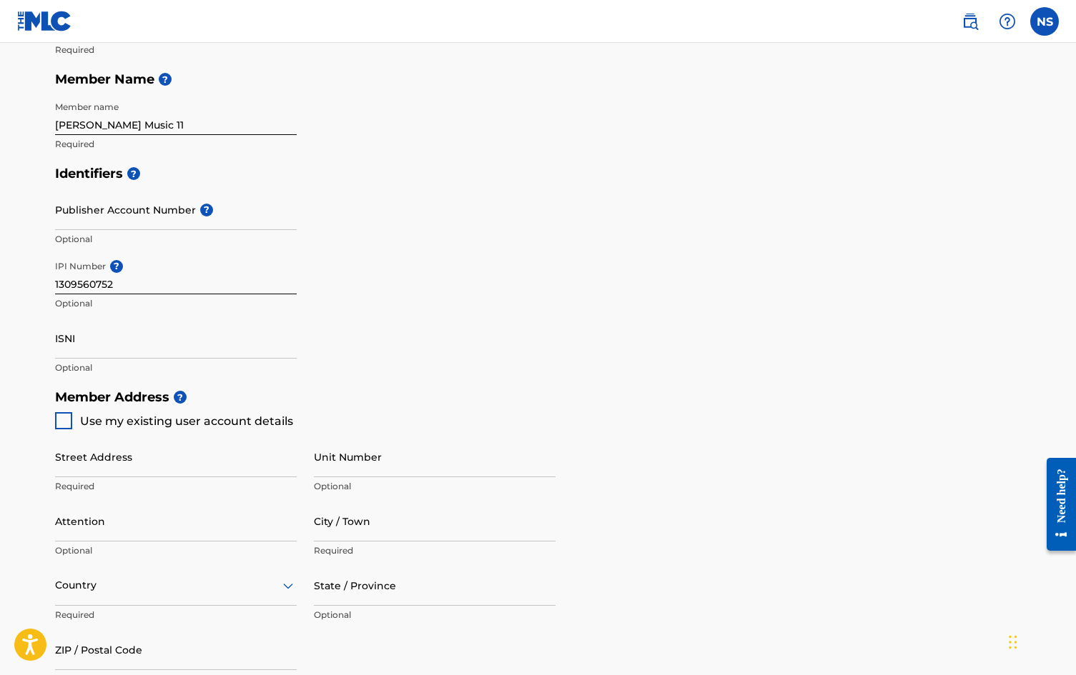
type input "2457964"
type input "[EMAIL_ADDRESS][DOMAIN_NAME]"
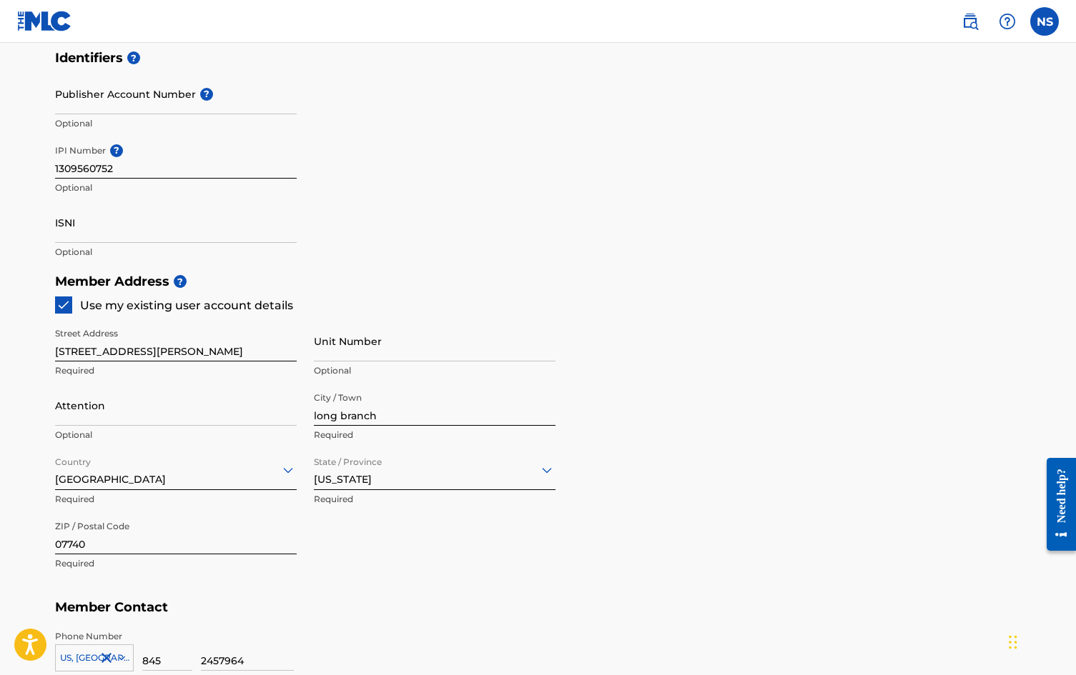
scroll to position [454, 0]
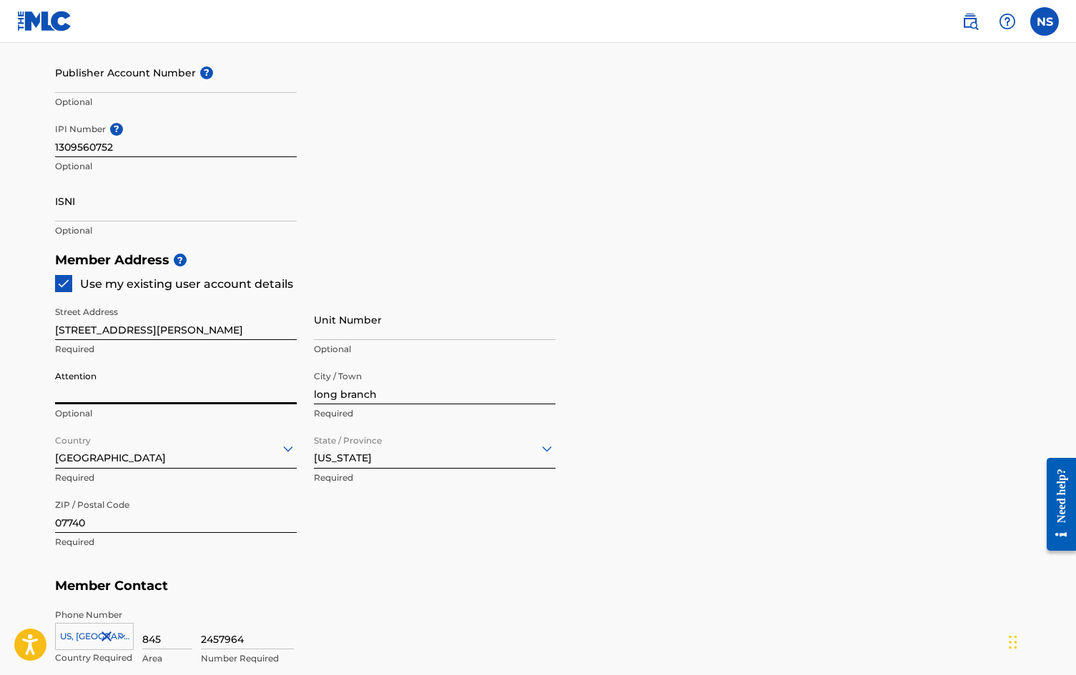
click at [203, 442] on div at bounding box center [176, 449] width 242 height 18
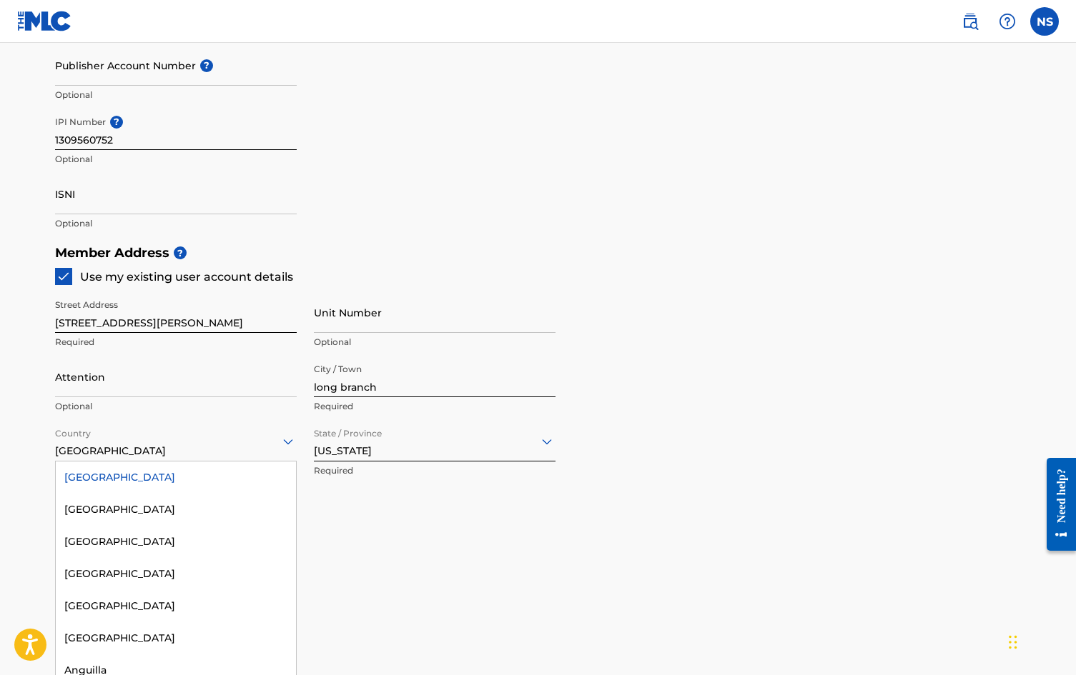
click at [623, 545] on div "Member Address ? Use my existing user account details Street Address 26 hope la…" at bounding box center [538, 401] width 966 height 327
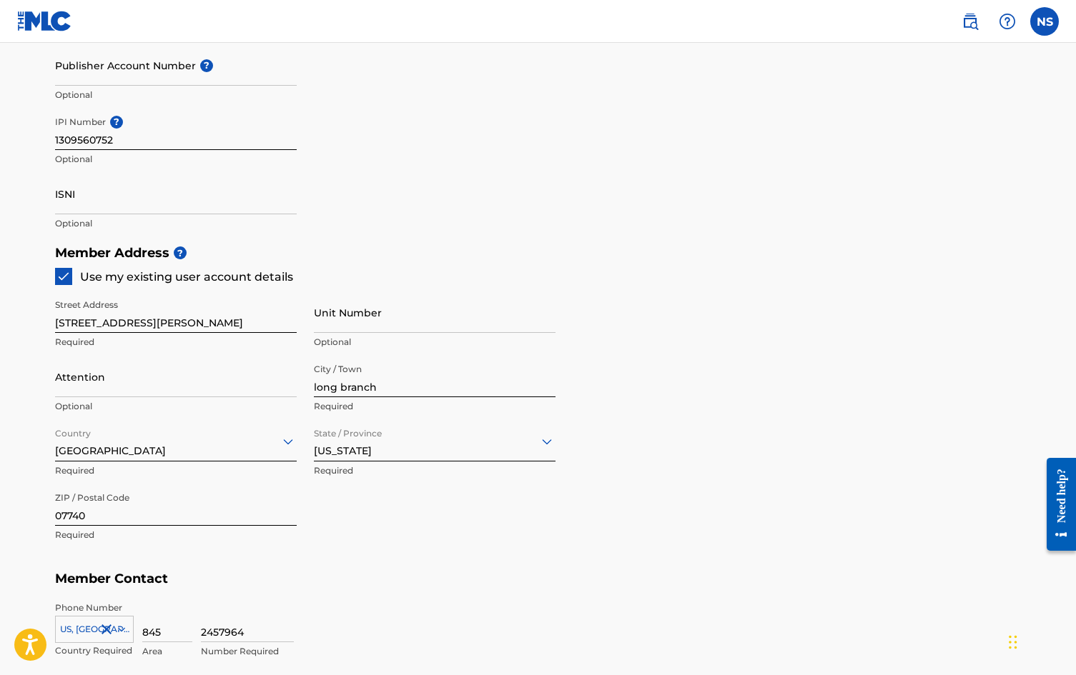
scroll to position [706, 0]
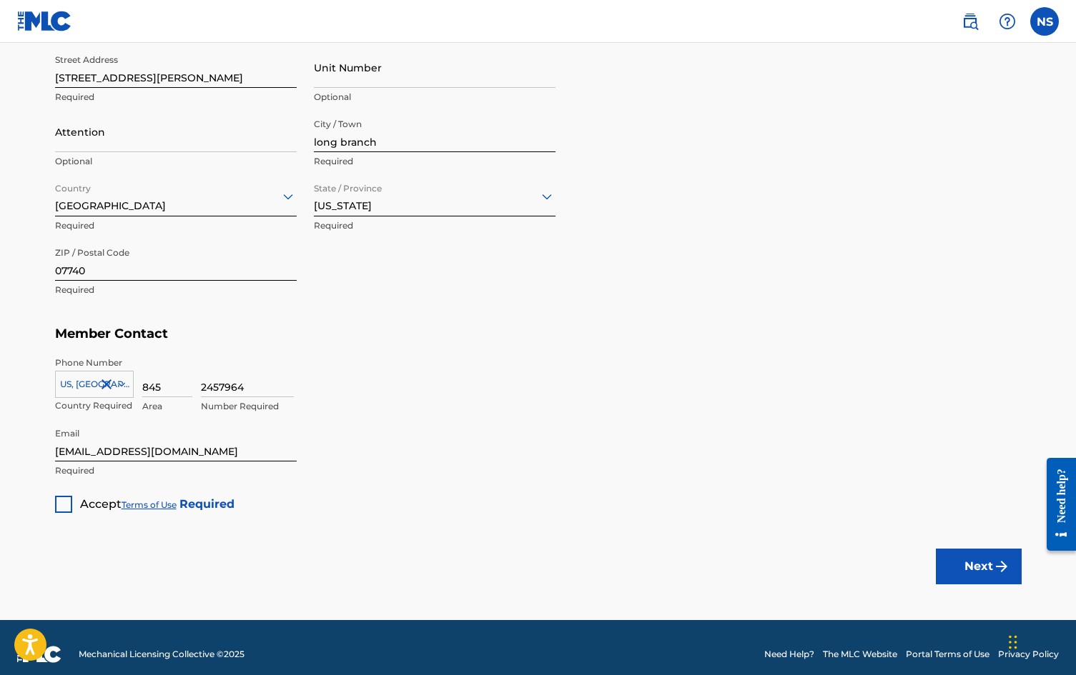
click at [57, 499] on div at bounding box center [63, 504] width 17 height 17
click at [978, 557] on button "Next" at bounding box center [979, 567] width 86 height 36
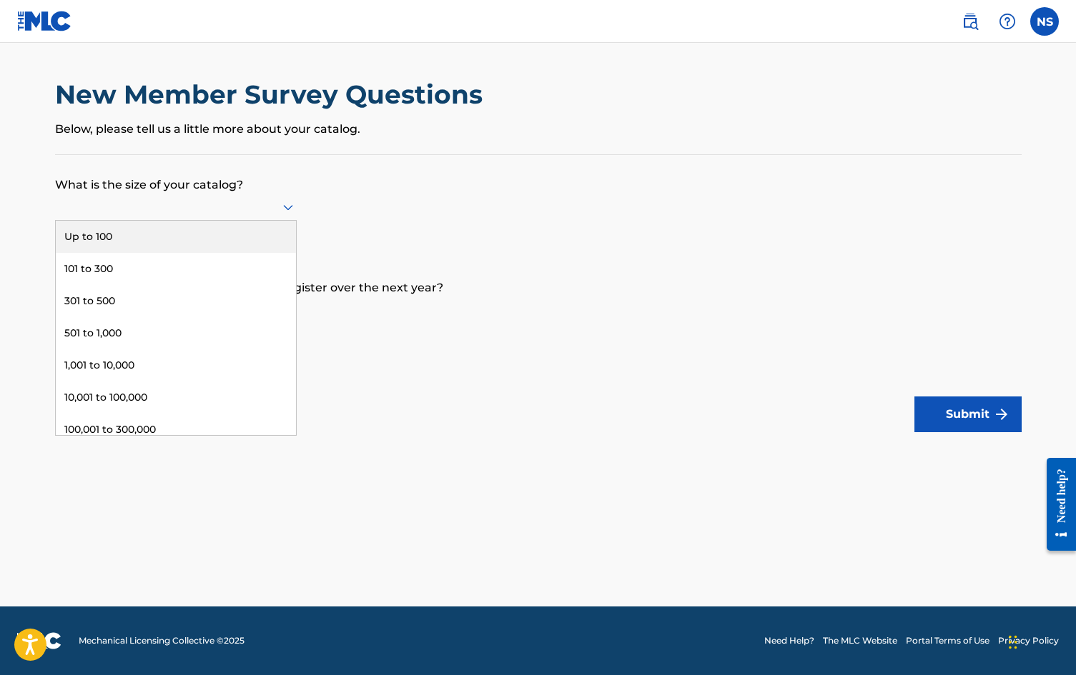
click at [134, 221] on div at bounding box center [176, 207] width 242 height 27
click at [133, 247] on div "Up to 100" at bounding box center [176, 237] width 240 height 32
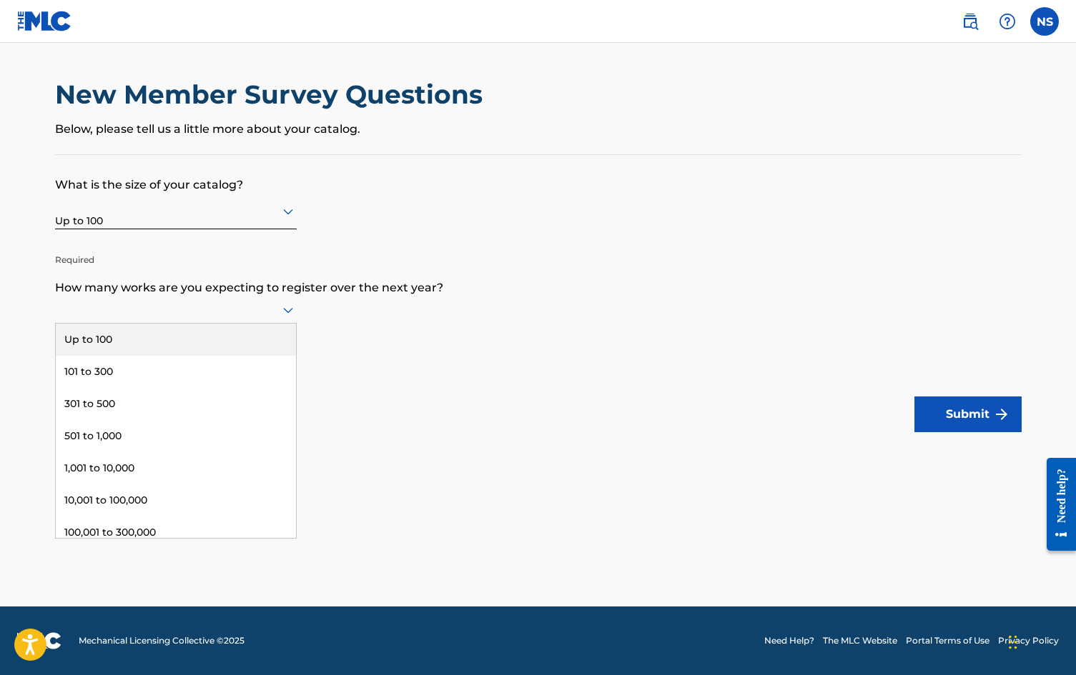
click at [98, 319] on div at bounding box center [176, 310] width 242 height 18
click at [107, 383] on div "101 to 300" at bounding box center [176, 372] width 240 height 32
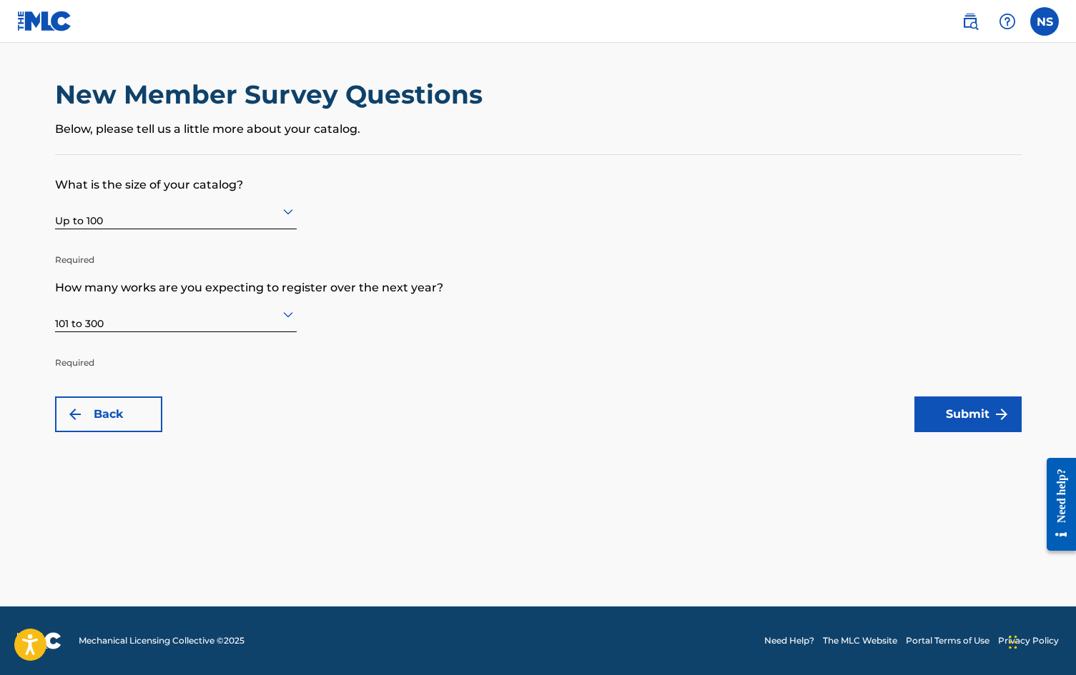
click at [967, 420] on button "Submit" at bounding box center [967, 415] width 107 height 36
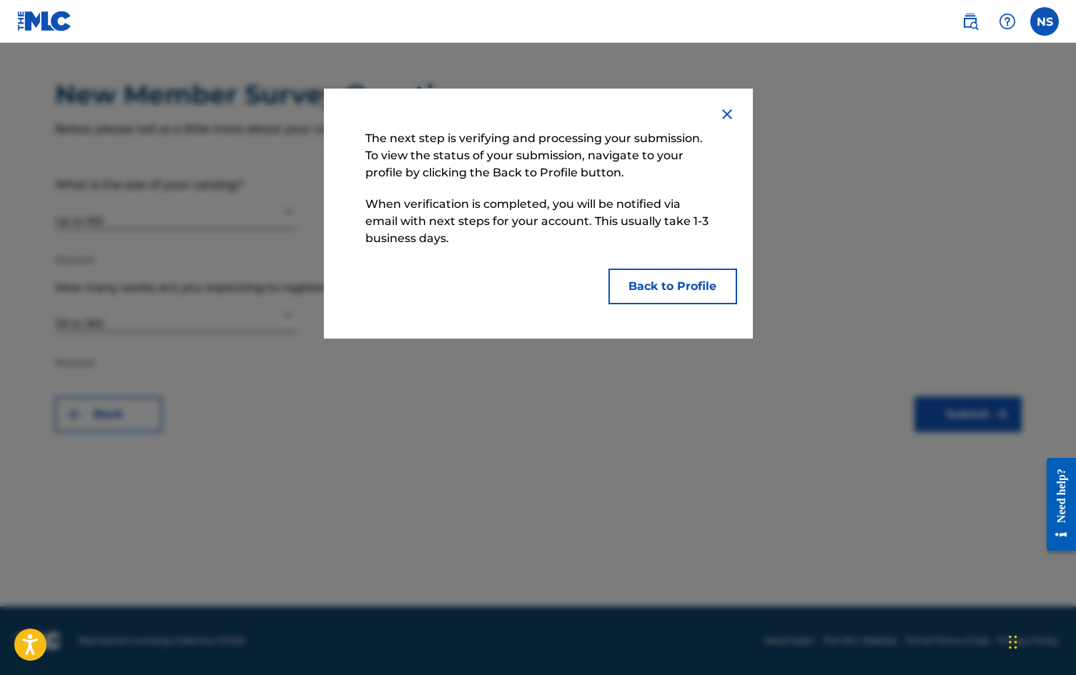
click at [655, 289] on button "Back to Profile" at bounding box center [672, 287] width 129 height 36
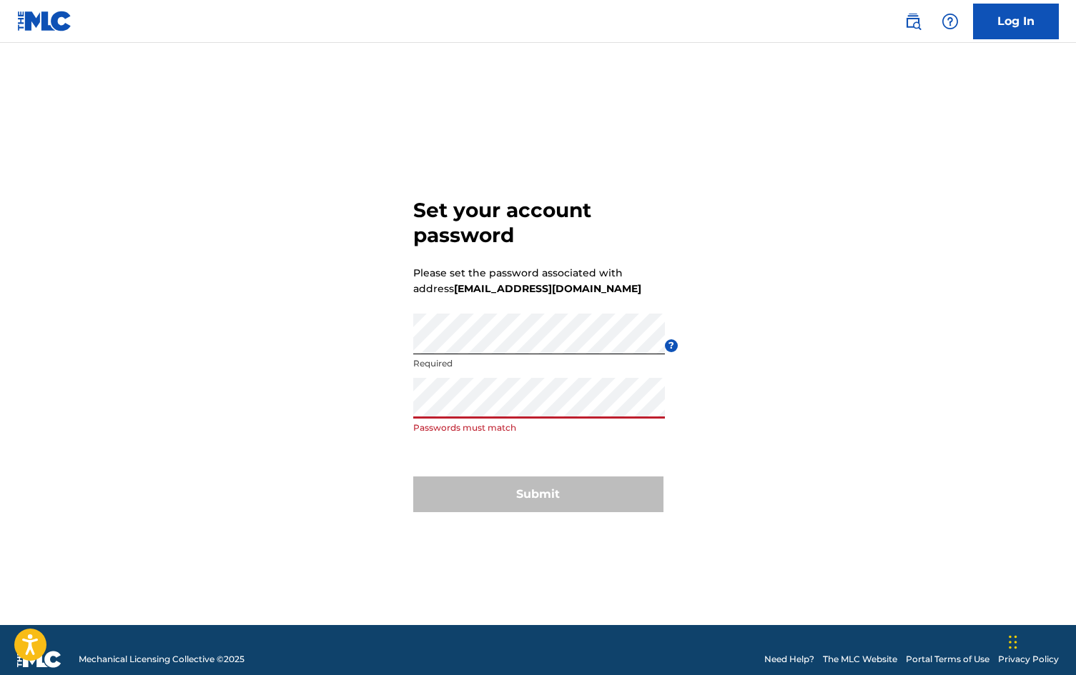
click at [780, 376] on div "Set your account password Please set the password associated with address [EMAI…" at bounding box center [538, 352] width 1001 height 547
click at [273, 402] on div "Set your account password Please set the password associated with address [EMAI…" at bounding box center [538, 352] width 1001 height 547
click at [641, 435] on div "Re enter password Passwords must match" at bounding box center [539, 410] width 252 height 64
click at [318, 324] on div "Set your account password Please set the password associated with address [EMAI…" at bounding box center [538, 352] width 1001 height 547
click at [401, 339] on div "Set your account password Please set the password associated with address [EMAI…" at bounding box center [538, 352] width 1001 height 547
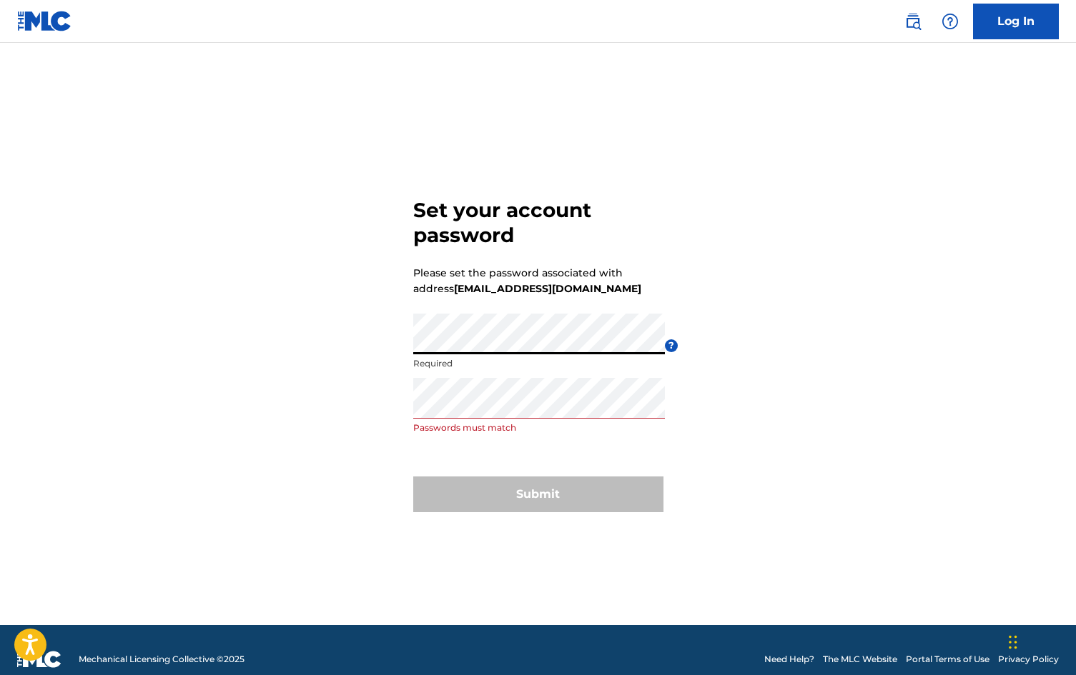
click at [897, 324] on div "Set your account password Please set the password associated with address [EMAI…" at bounding box center [538, 352] width 1001 height 547
click at [532, 488] on div "Submit" at bounding box center [538, 495] width 250 height 36
click at [285, 406] on div "Set your account password Please set the password associated with address [EMAI…" at bounding box center [538, 352] width 1001 height 547
click at [266, 312] on div "Set your account password Please set the password associated with address [EMAI…" at bounding box center [538, 352] width 1001 height 547
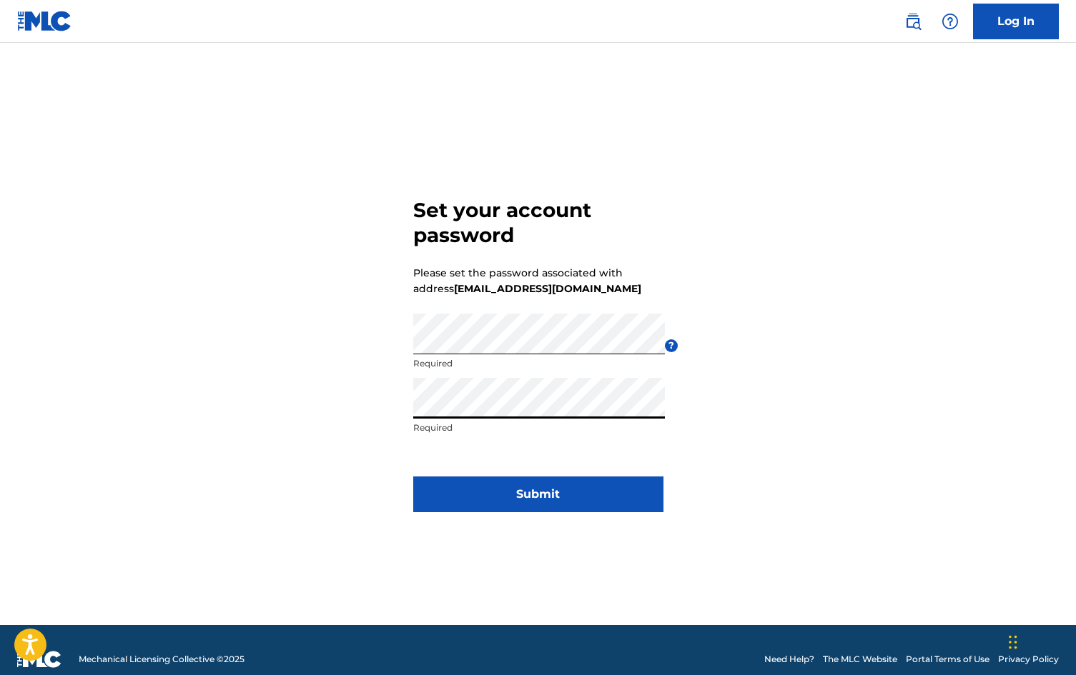
click at [908, 361] on div "Set your account password Please set the password associated with address [EMAI…" at bounding box center [538, 352] width 1001 height 547
click at [589, 485] on button "Submit" at bounding box center [538, 495] width 250 height 36
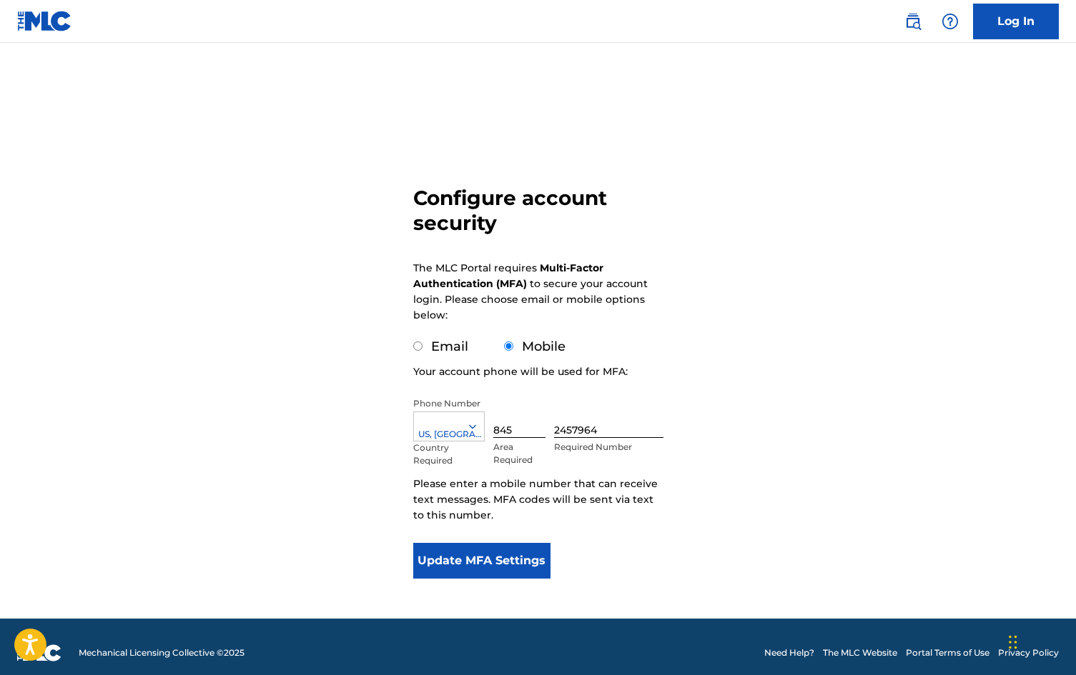
click at [417, 344] on input "Email" at bounding box center [417, 346] width 9 height 9
radio input "true"
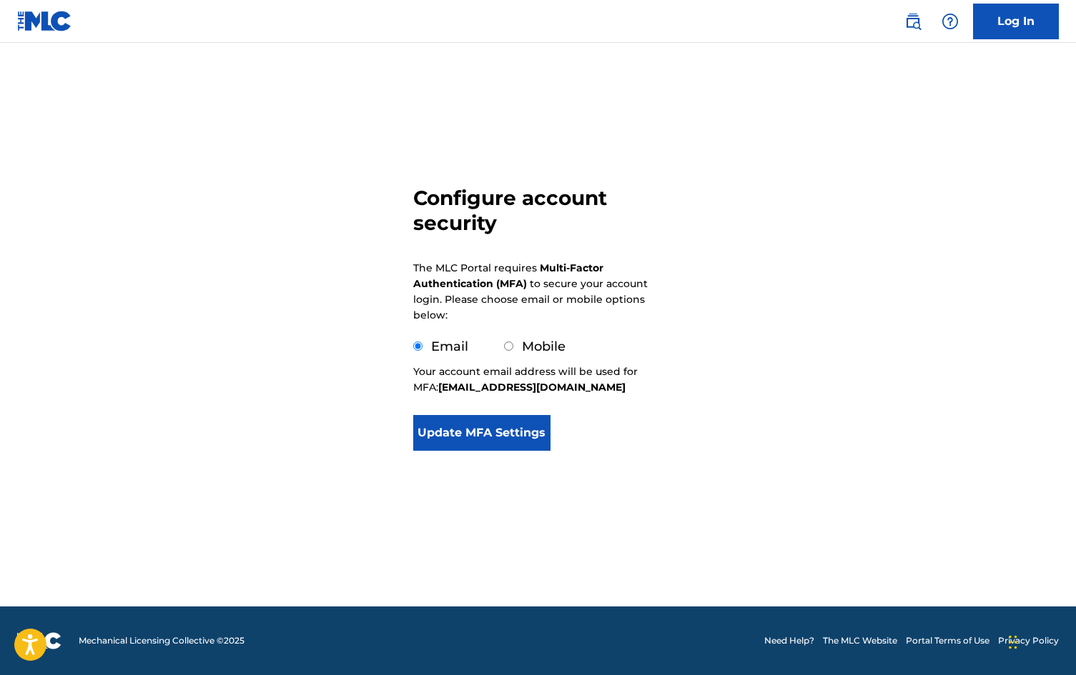
click at [480, 447] on button "Update MFA Settings" at bounding box center [482, 433] width 138 height 36
